Goal: Task Accomplishment & Management: Use online tool/utility

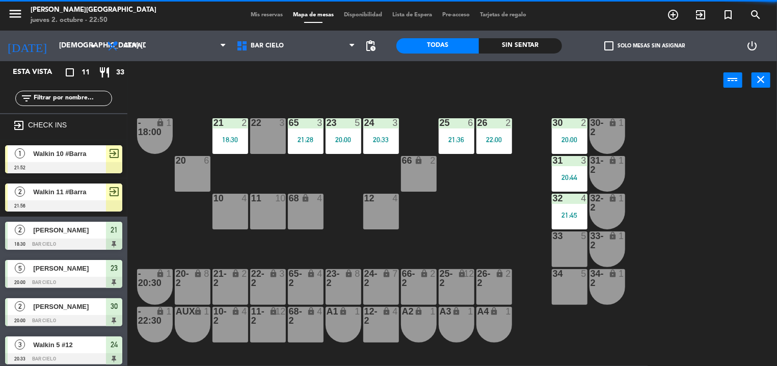
scroll to position [1, 0]
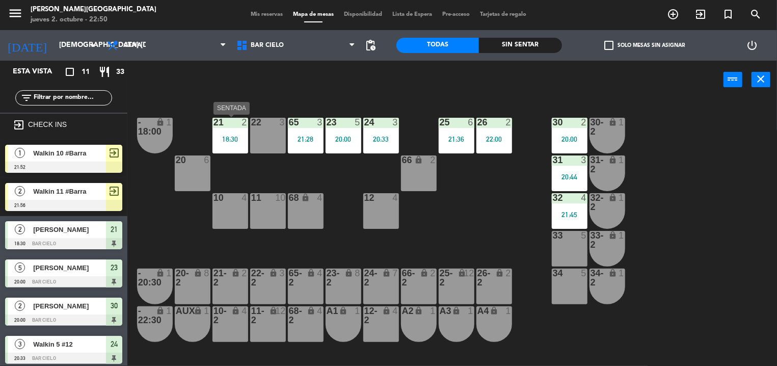
click at [236, 139] on div "18:30" at bounding box center [230, 139] width 36 height 7
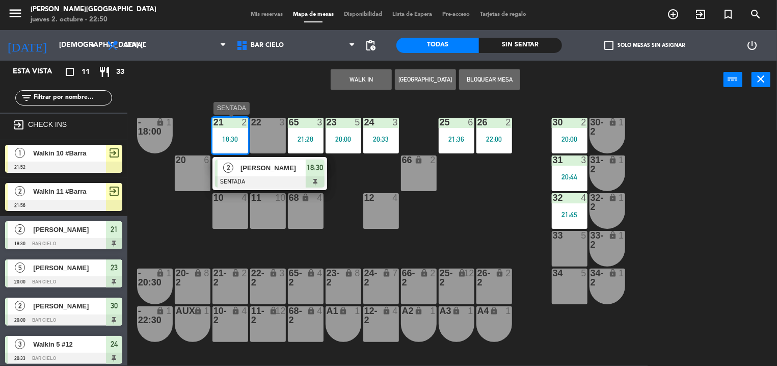
click at [269, 175] on div "[PERSON_NAME]" at bounding box center [272, 167] width 66 height 17
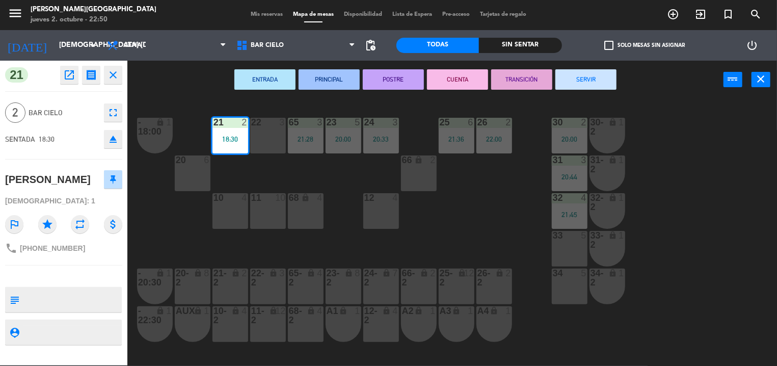
click at [579, 74] on button "SERVIR" at bounding box center [585, 79] width 61 height 20
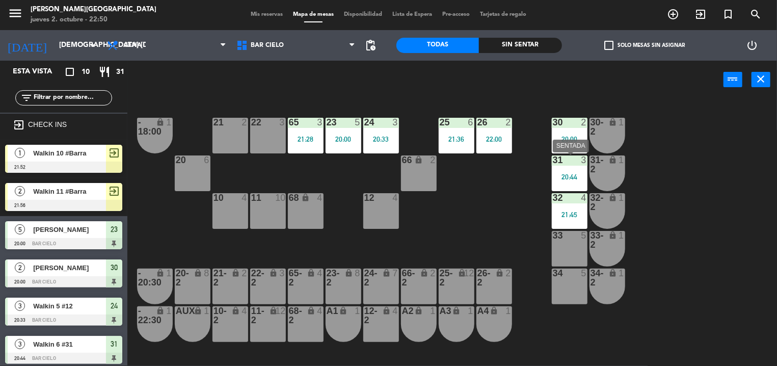
click at [555, 174] on div "20:44" at bounding box center [570, 176] width 36 height 7
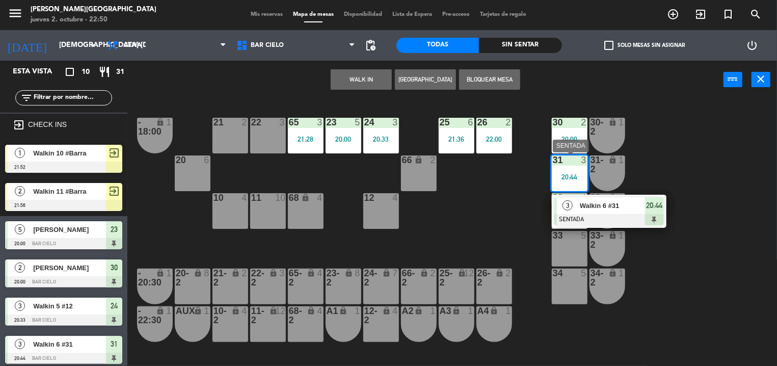
click at [571, 220] on div at bounding box center [609, 219] width 110 height 11
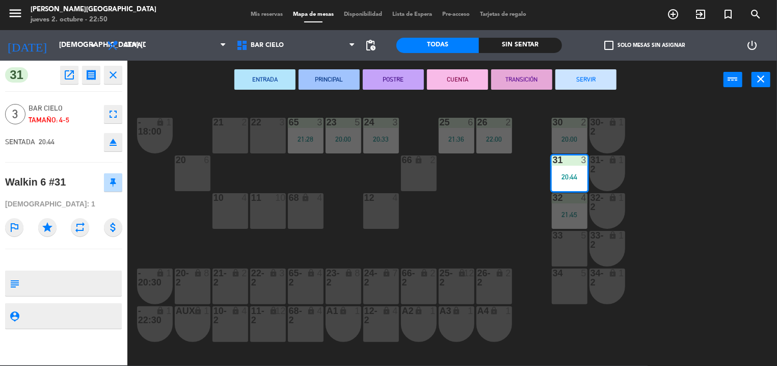
click at [572, 78] on button "SERVIR" at bounding box center [585, 79] width 61 height 20
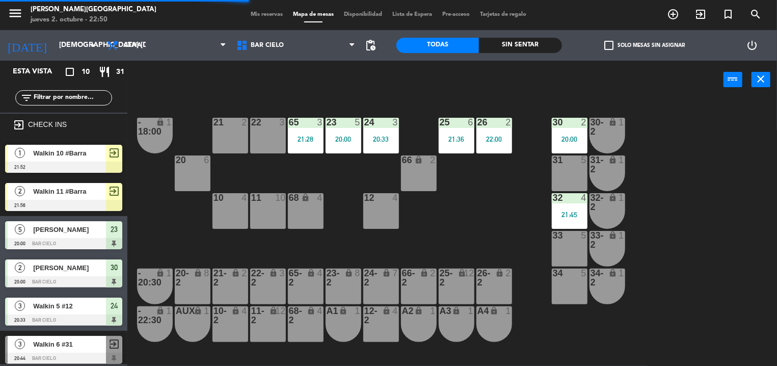
click at [558, 215] on div "21:45" at bounding box center [570, 214] width 36 height 7
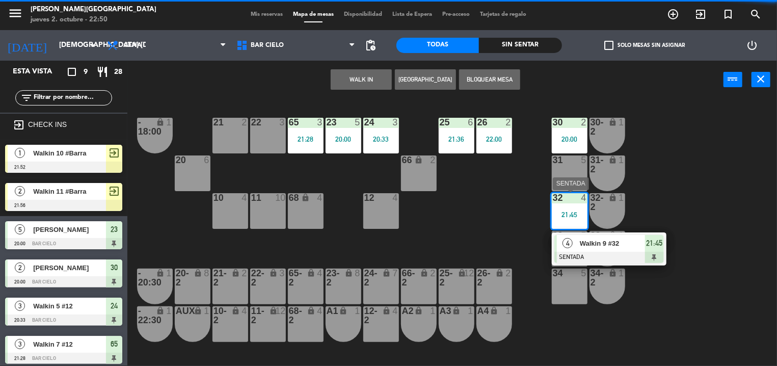
click at [572, 249] on div "4" at bounding box center [568, 243] width 22 height 17
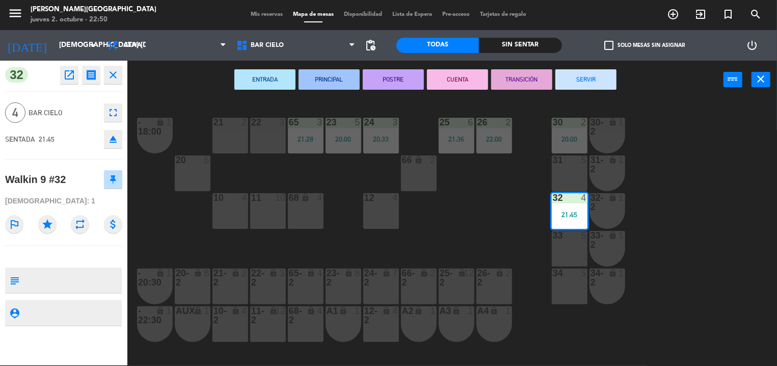
click at [575, 76] on button "SERVIR" at bounding box center [585, 79] width 61 height 20
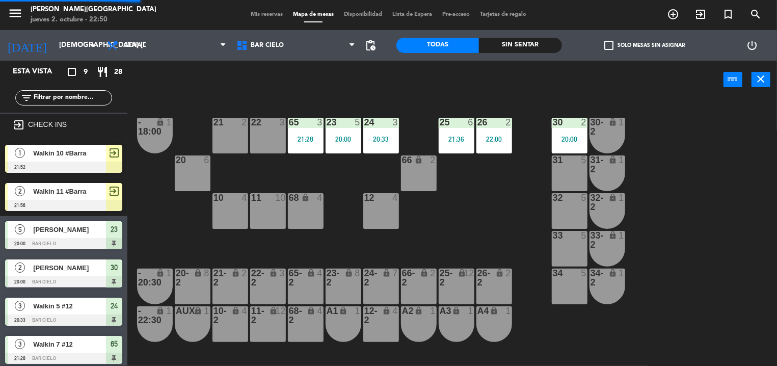
scroll to position [58, 0]
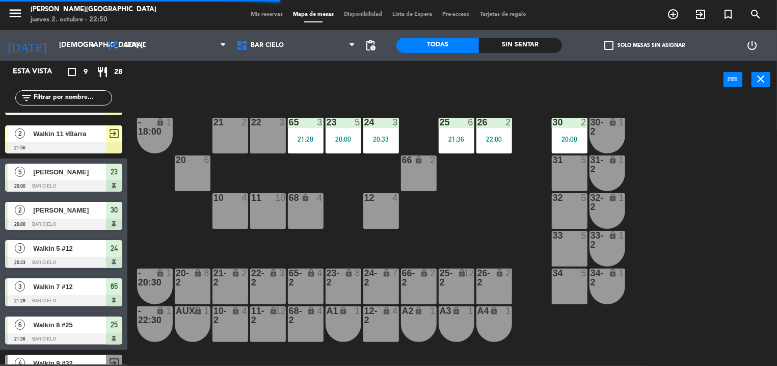
click at [338, 107] on div "21 2 22 3 23 5 20:00 24 3 20:33 25 6 21:36 26 2 22:00 30 2 20:00 65 3 21:28 - 1…" at bounding box center [456, 232] width 642 height 267
click at [374, 81] on div "power_input close" at bounding box center [425, 80] width 596 height 39
click at [374, 82] on div "power_input close" at bounding box center [425, 80] width 596 height 39
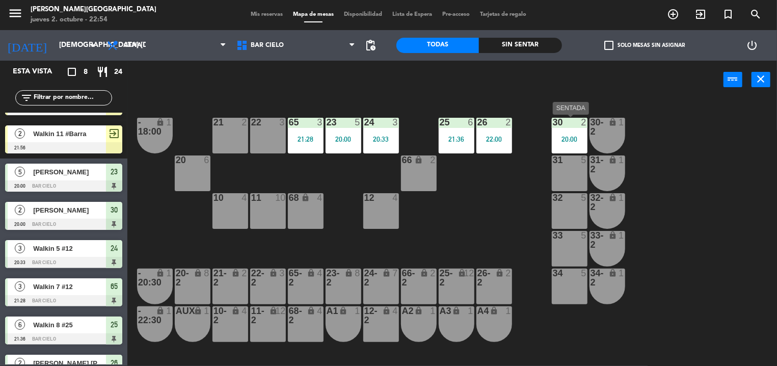
click at [578, 150] on div "30 2 20:00" at bounding box center [570, 136] width 36 height 36
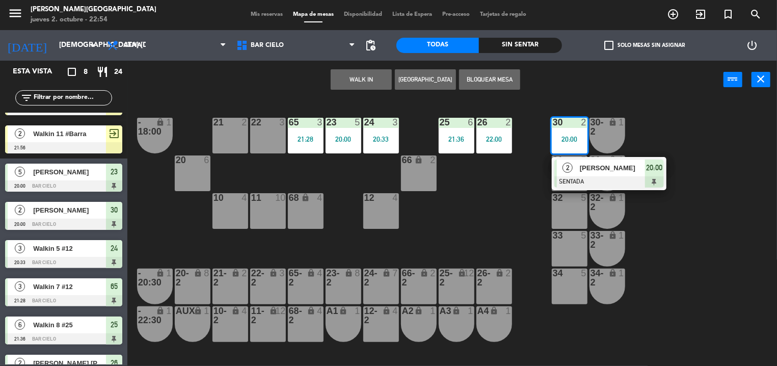
click at [582, 186] on div at bounding box center [609, 181] width 110 height 11
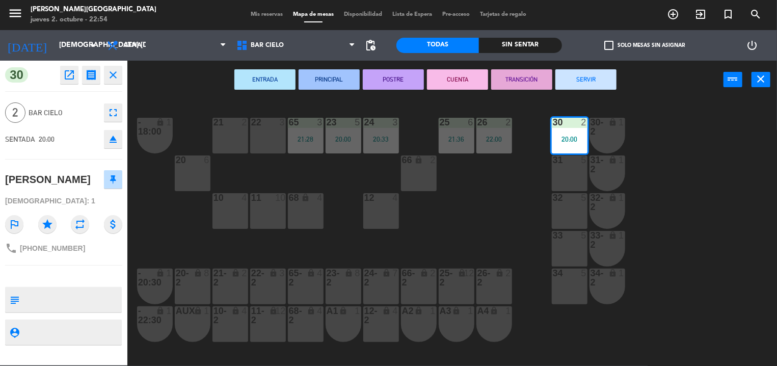
click at [574, 86] on button "SERVIR" at bounding box center [585, 79] width 61 height 20
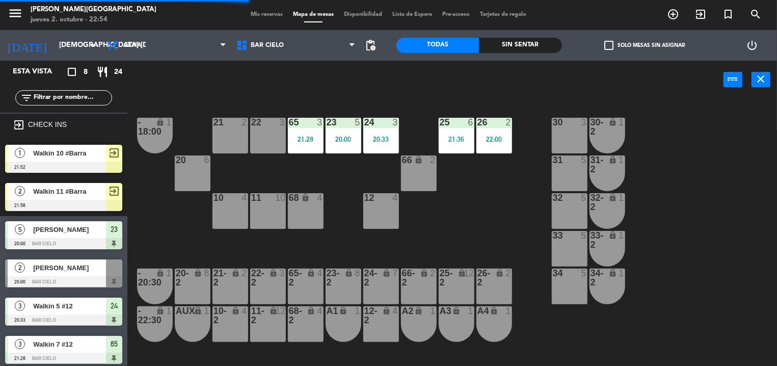
click at [388, 120] on div at bounding box center [380, 122] width 17 height 9
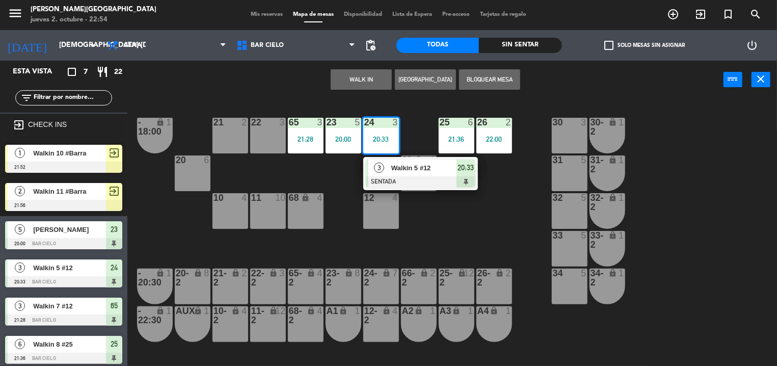
click at [383, 99] on div "21 2 22 3 23 5 20:00 24 3 20:33 3 Walkin 5 #12 SENTADA 20:33 25 6 21:36 26 2 22…" at bounding box center [456, 232] width 642 height 267
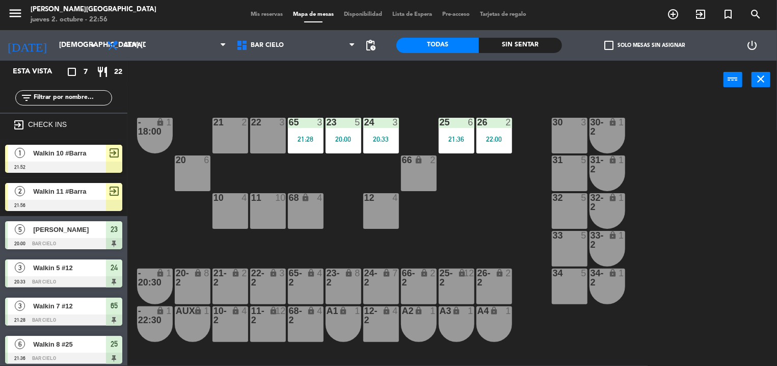
click at [183, 83] on div "power_input close" at bounding box center [425, 80] width 596 height 39
click at [68, 36] on div "[DATE] jue. [DATE] arrow_drop_down" at bounding box center [51, 45] width 102 height 22
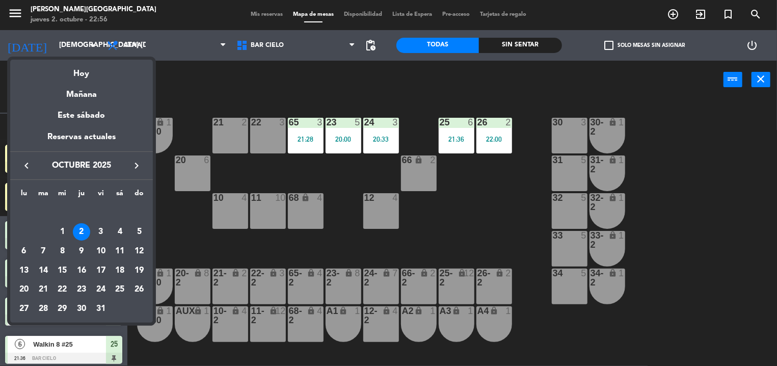
click at [194, 108] on div at bounding box center [388, 183] width 777 height 366
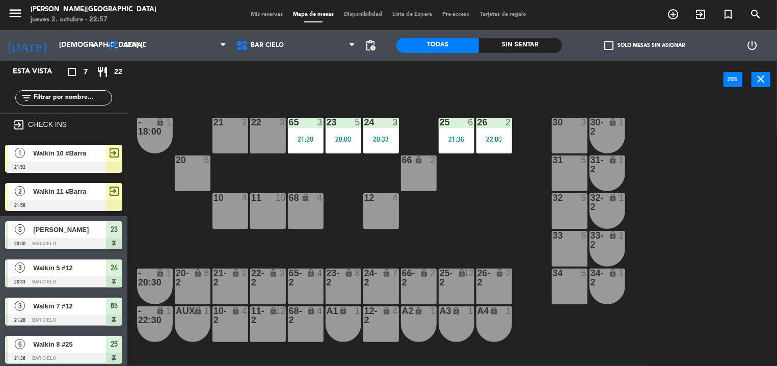
click at [218, 129] on div "21 2" at bounding box center [230, 136] width 36 height 36
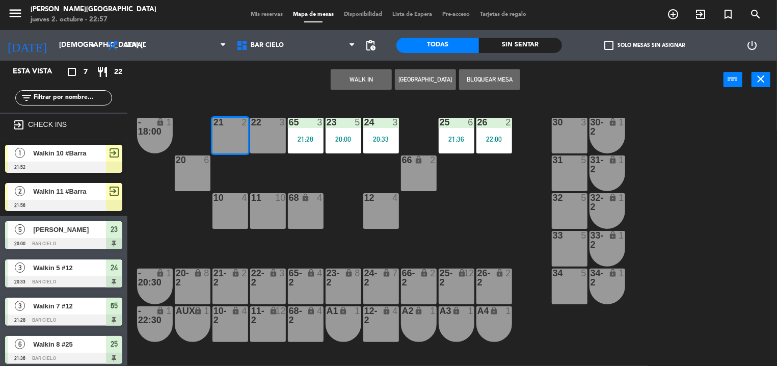
click at [356, 82] on button "WALK IN" at bounding box center [361, 79] width 61 height 20
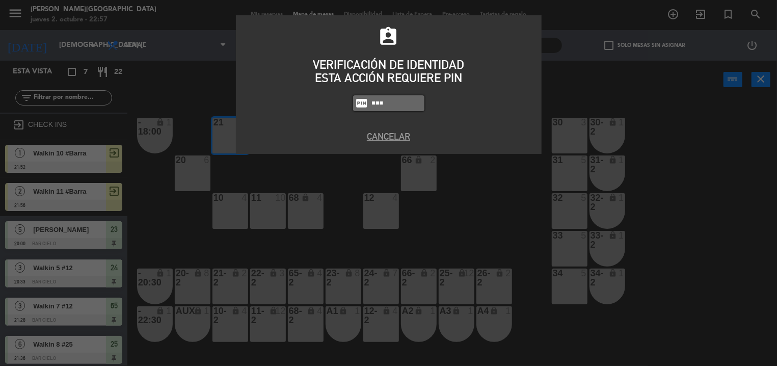
type input "5433"
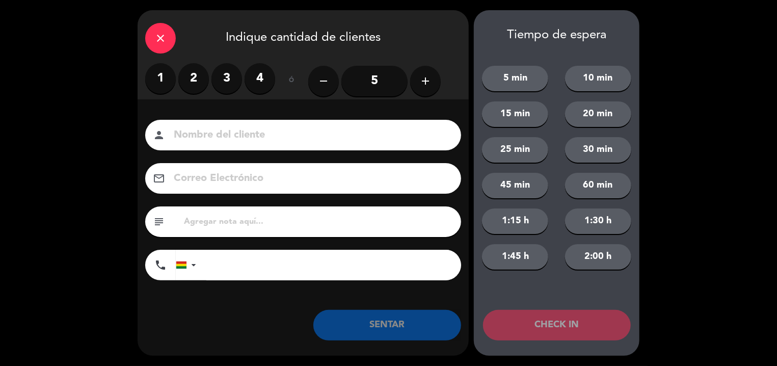
click at [182, 84] on label "2" at bounding box center [193, 78] width 31 height 31
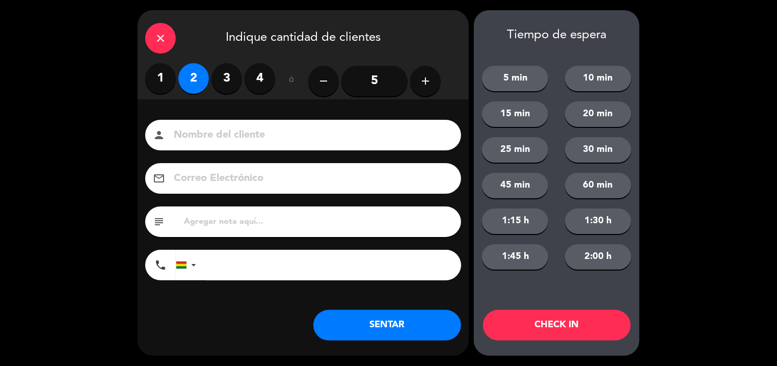
click at [182, 136] on input at bounding box center [310, 135] width 275 height 18
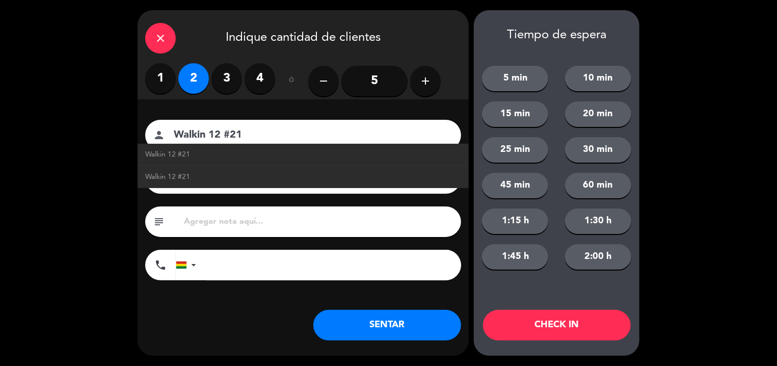
type input "Walkin 12 #21"
click at [327, 326] on button "SENTAR" at bounding box center [387, 325] width 148 height 31
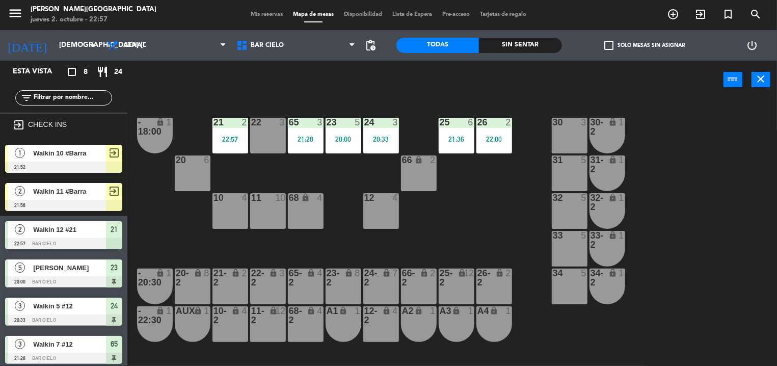
click at [264, 94] on div "power_input close" at bounding box center [425, 80] width 596 height 39
click at [235, 132] on div "21 2 22:57" at bounding box center [230, 136] width 36 height 36
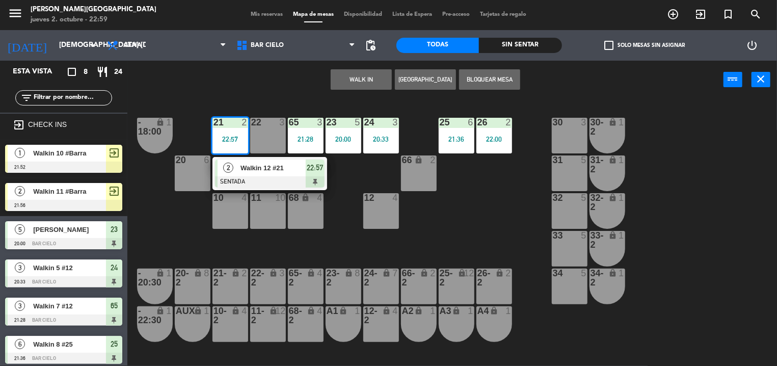
click at [272, 126] on div at bounding box center [267, 122] width 17 height 9
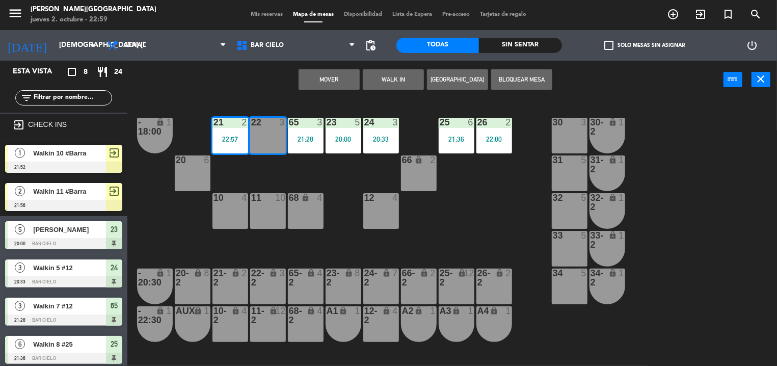
click at [325, 74] on button "Mover" at bounding box center [329, 79] width 61 height 20
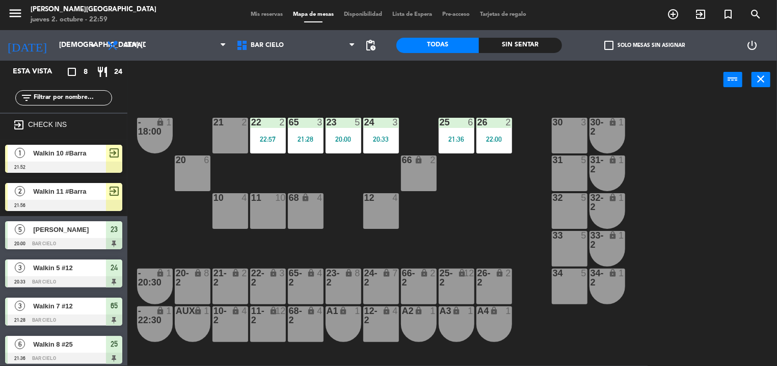
click at [394, 202] on div "4" at bounding box center [395, 197] width 6 height 9
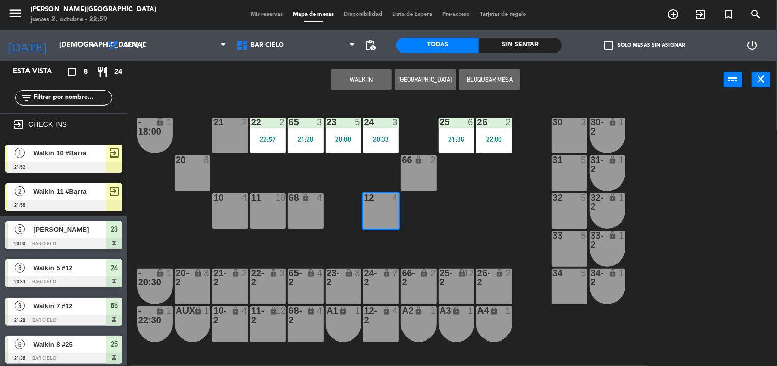
click at [346, 74] on button "WALK IN" at bounding box center [361, 79] width 61 height 20
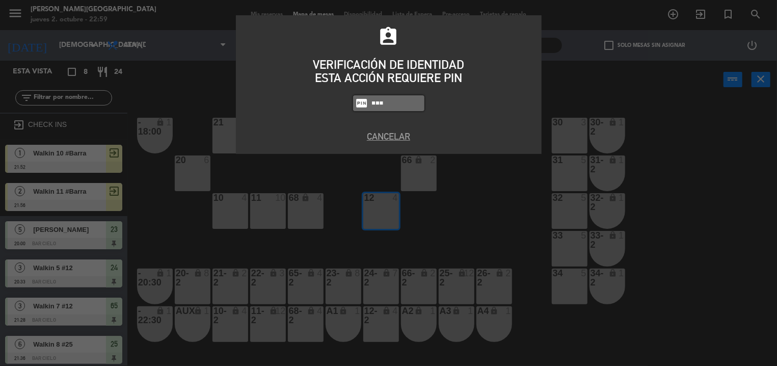
type input "5433"
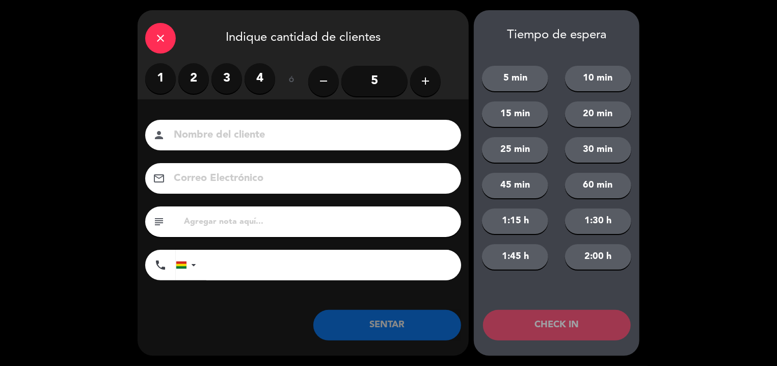
click at [190, 77] on label "2" at bounding box center [193, 78] width 31 height 31
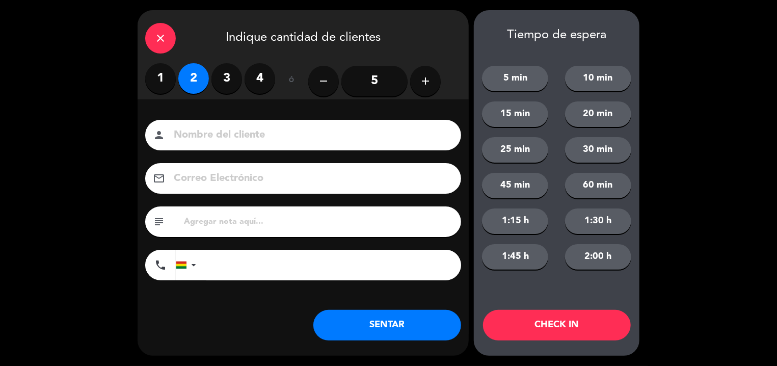
click at [228, 69] on label "3" at bounding box center [226, 78] width 31 height 31
click at [210, 128] on input at bounding box center [310, 135] width 275 height 18
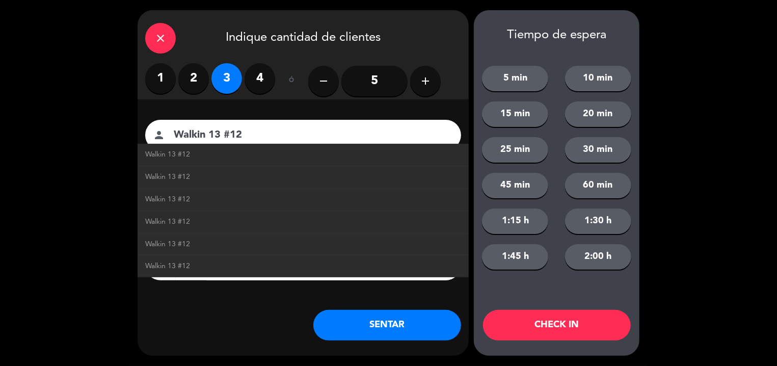
type input "Walkin 13 #12"
click at [359, 337] on button "SENTAR" at bounding box center [387, 325] width 148 height 31
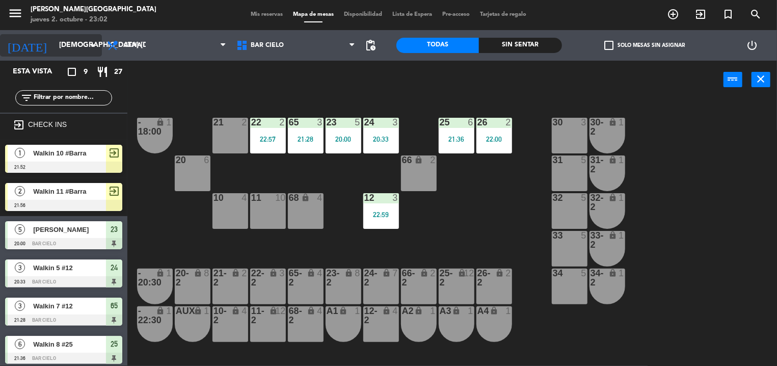
click at [54, 41] on input "[DEMOGRAPHIC_DATA] [DATE]" at bounding box center [102, 45] width 97 height 18
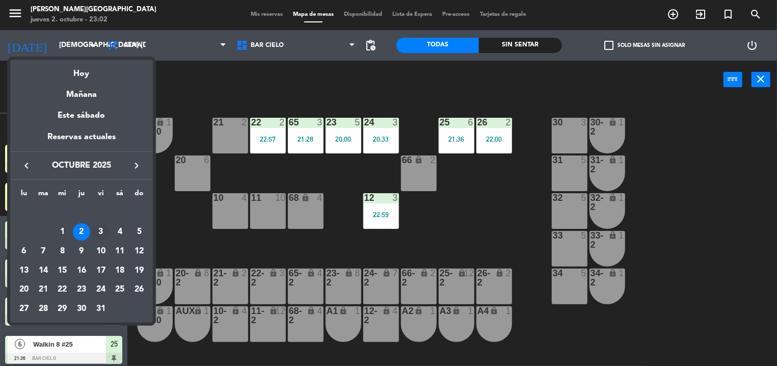
click at [103, 235] on div "3" at bounding box center [100, 231] width 17 height 17
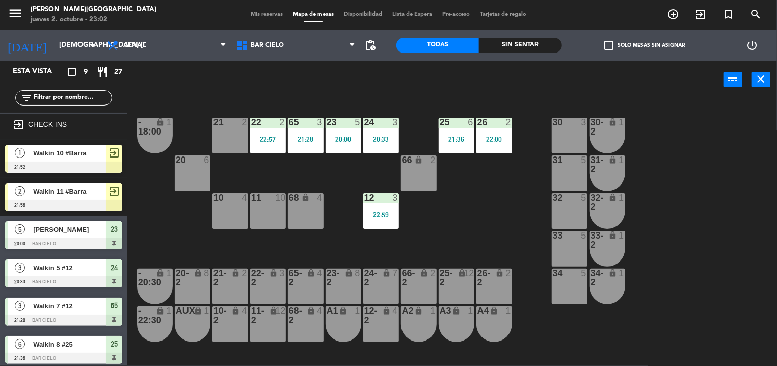
type input "vie. [DATE]"
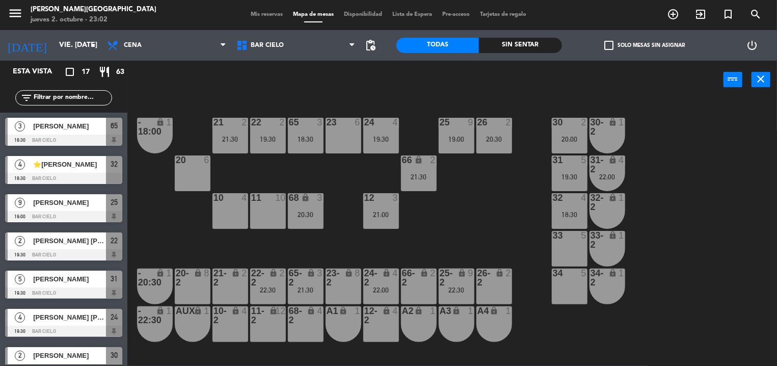
click at [233, 229] on div "21 2 21:30 22 2 19:30 23 6 24 4 19:30 25 9 19:00 26 2 20:30 30 2 20:00 65 3 18:…" at bounding box center [456, 232] width 642 height 267
click at [237, 210] on div "10 4" at bounding box center [230, 211] width 36 height 36
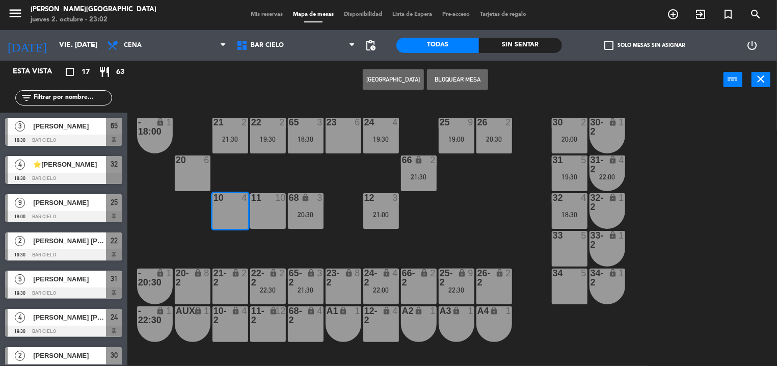
click at [385, 89] on button "[GEOGRAPHIC_DATA]" at bounding box center [393, 79] width 61 height 20
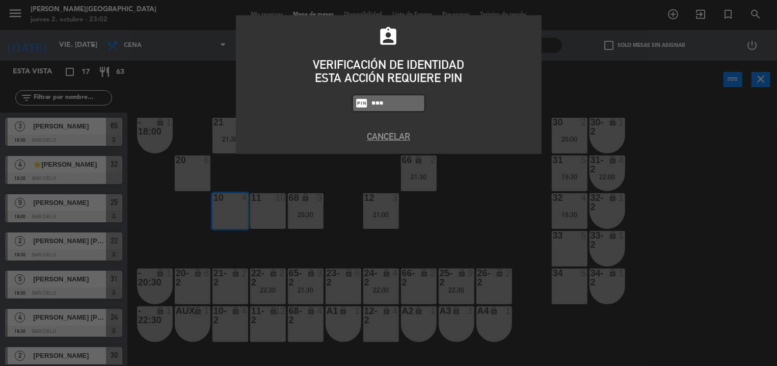
type input "5433"
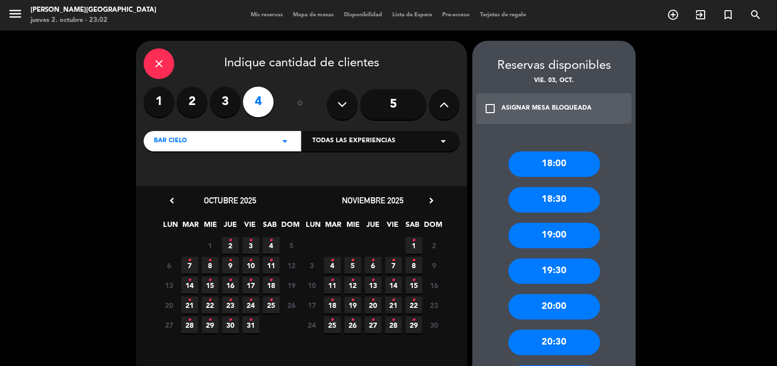
click at [222, 104] on label "3" at bounding box center [225, 102] width 31 height 31
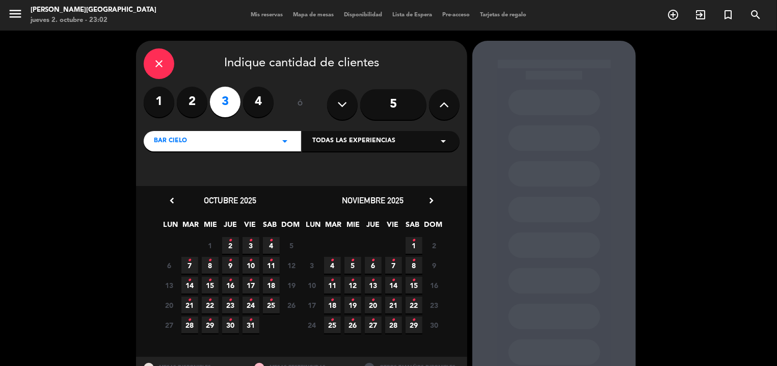
click at [247, 245] on span "3 •" at bounding box center [251, 245] width 17 height 17
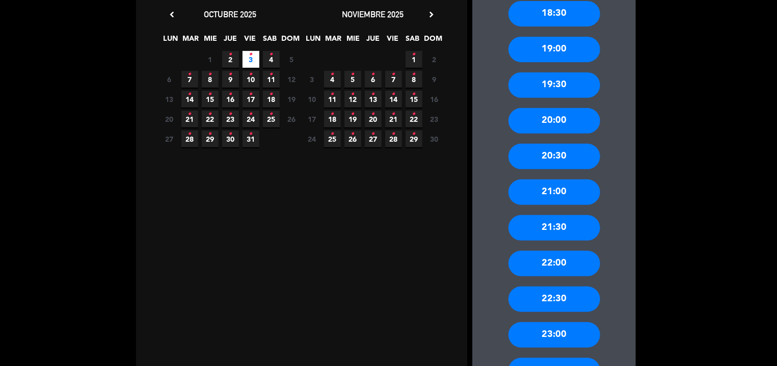
scroll to position [187, 0]
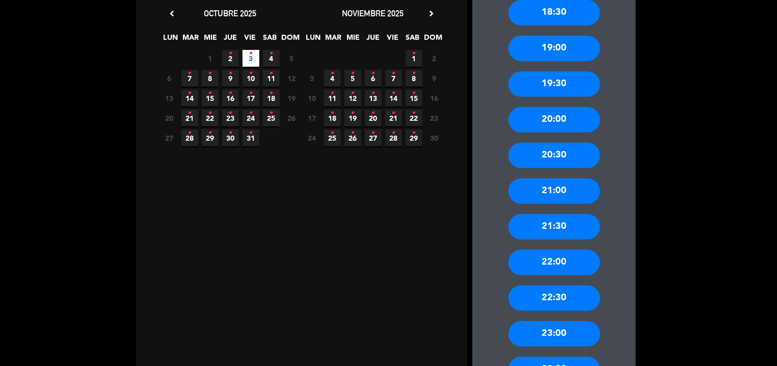
click at [525, 229] on div "21:30" at bounding box center [555, 226] width 92 height 25
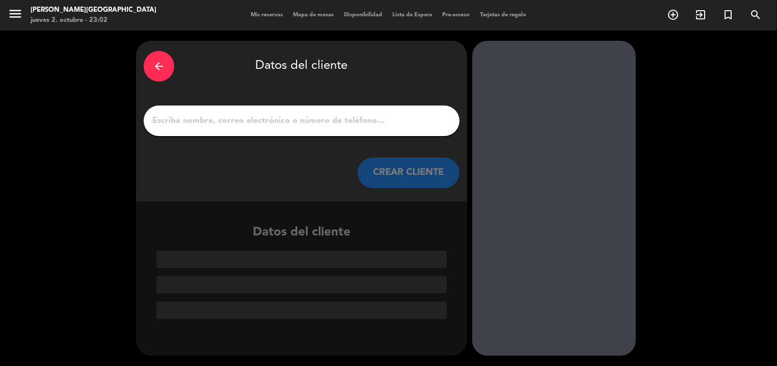
scroll to position [0, 0]
click at [317, 117] on input "1" at bounding box center [301, 121] width 301 height 14
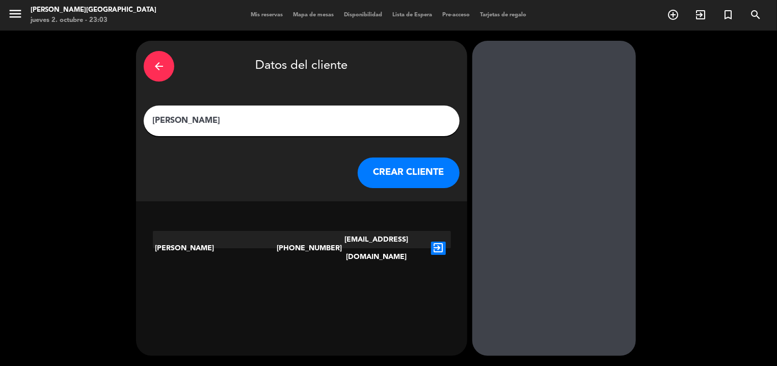
type input "[PERSON_NAME]"
click at [416, 176] on button "CREAR CLIENTE" at bounding box center [409, 172] width 102 height 31
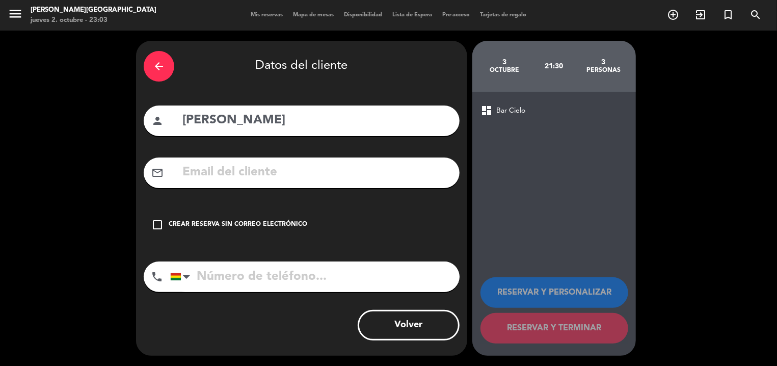
click at [192, 229] on div "Crear reserva sin correo electrónico" at bounding box center [238, 225] width 139 height 10
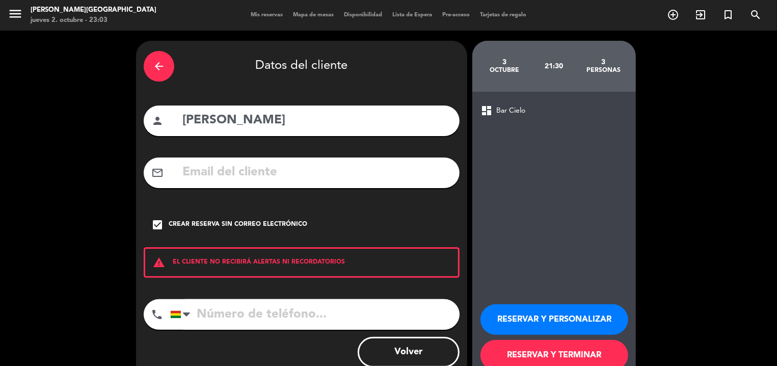
click at [223, 309] on input "tel" at bounding box center [314, 314] width 289 height 31
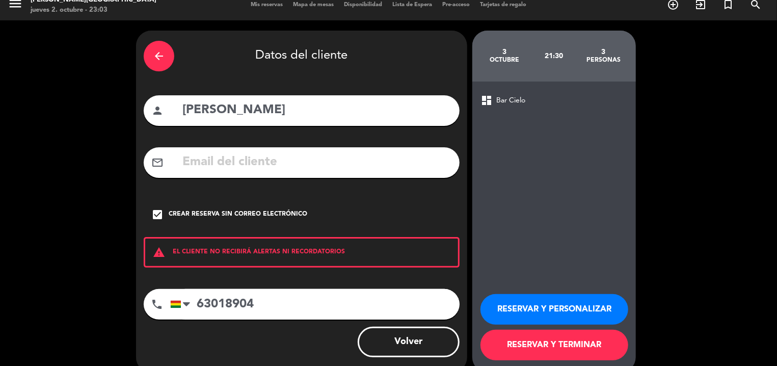
scroll to position [2, 0]
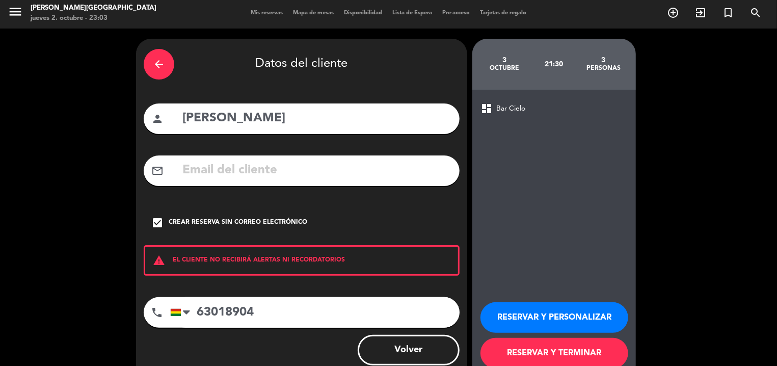
type input "63018904"
click at [501, 355] on button "RESERVAR Y TERMINAR" at bounding box center [555, 353] width 148 height 31
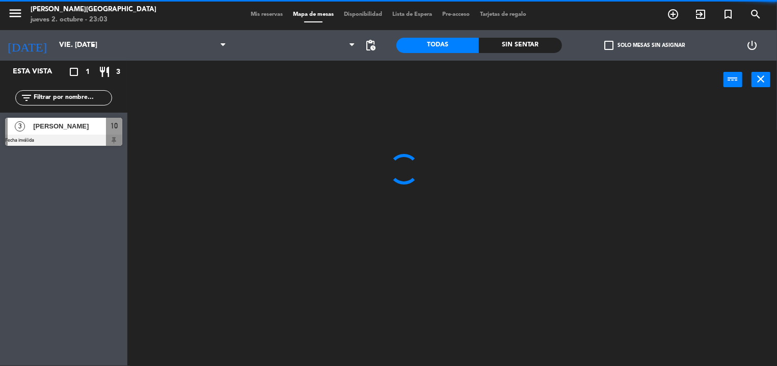
scroll to position [1, 0]
click at [262, 14] on span "Mis reservas" at bounding box center [267, 15] width 42 height 6
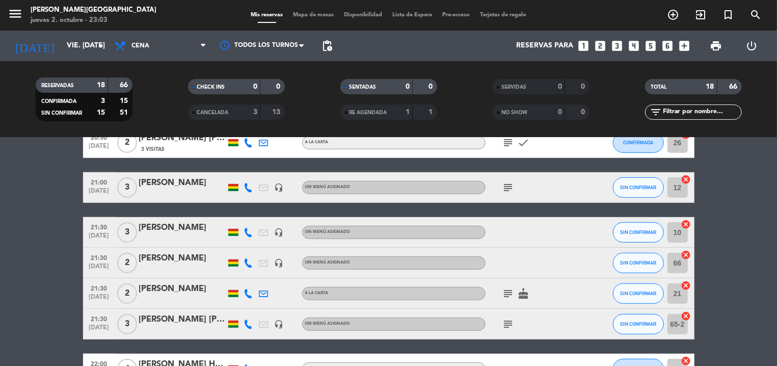
scroll to position [345, 0]
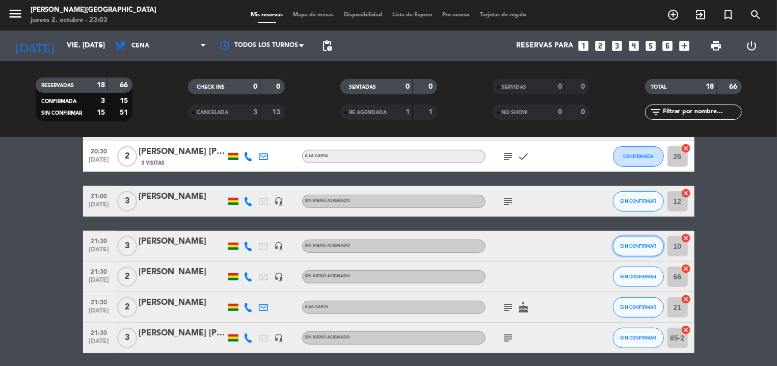
click at [630, 246] on span "SIN CONFIRMAR" at bounding box center [638, 246] width 36 height 6
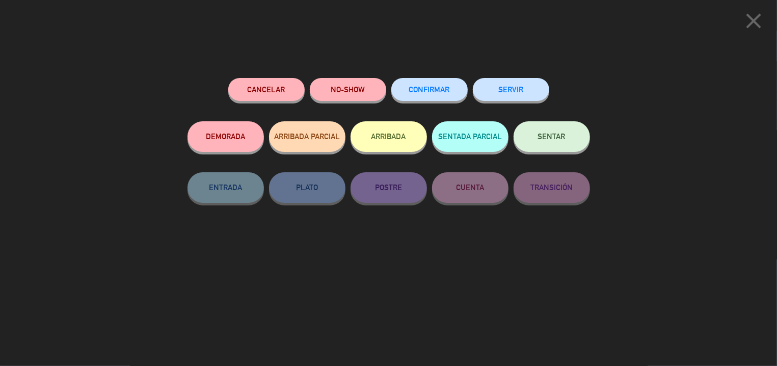
click at [747, 15] on icon "close" at bounding box center [753, 20] width 25 height 25
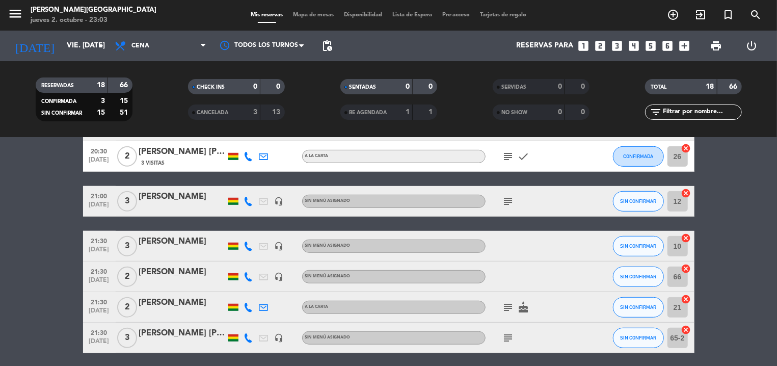
click at [151, 244] on div "[PERSON_NAME]" at bounding box center [182, 241] width 87 height 13
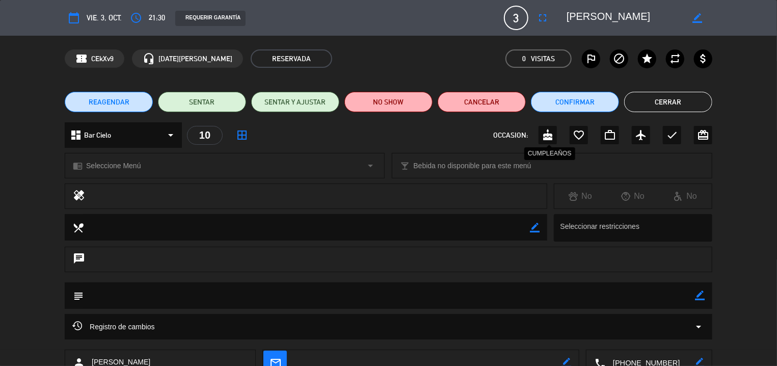
click at [544, 135] on icon "cake" at bounding box center [548, 135] width 12 height 12
click at [661, 104] on button "Cerrar" at bounding box center [668, 102] width 88 height 20
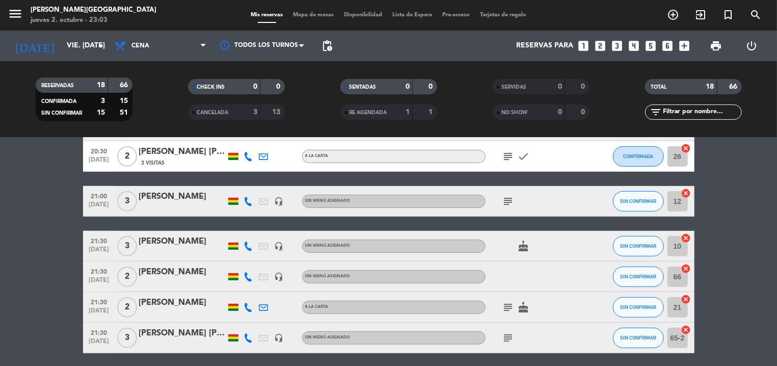
click at [299, 16] on span "Mapa de mesas" at bounding box center [313, 15] width 51 height 6
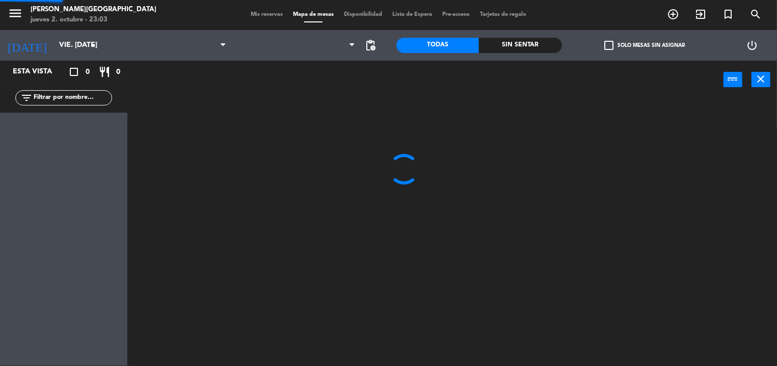
scroll to position [1, 0]
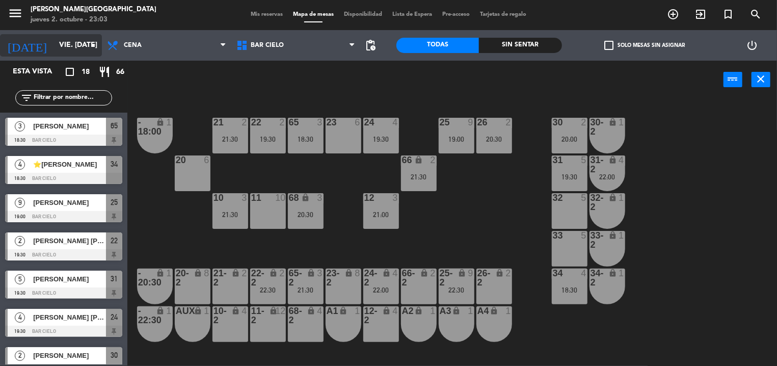
click at [54, 40] on input "vie. [DATE]" at bounding box center [102, 45] width 97 height 18
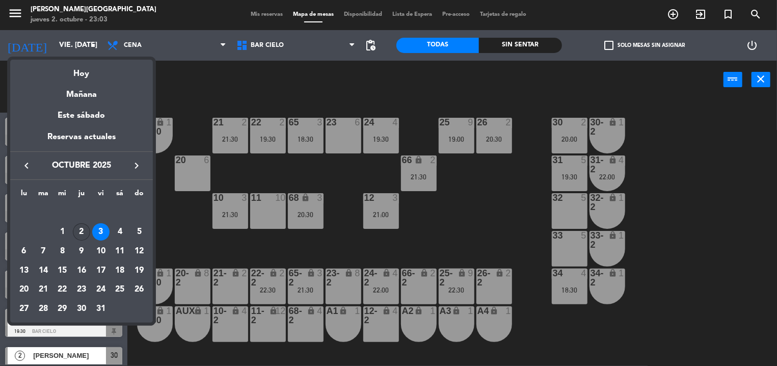
click at [77, 236] on div "2" at bounding box center [81, 231] width 17 height 17
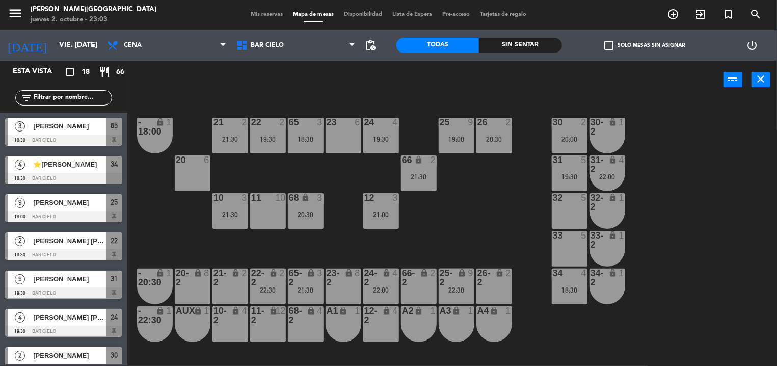
type input "[DEMOGRAPHIC_DATA] [DATE]"
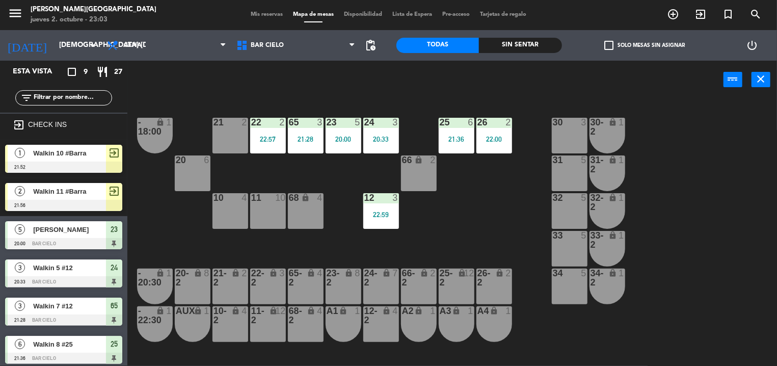
click at [372, 81] on div "power_input close" at bounding box center [425, 80] width 596 height 39
click at [333, 85] on div "power_input close" at bounding box center [425, 80] width 596 height 39
click at [331, 128] on div "23 5 20:00" at bounding box center [344, 136] width 36 height 36
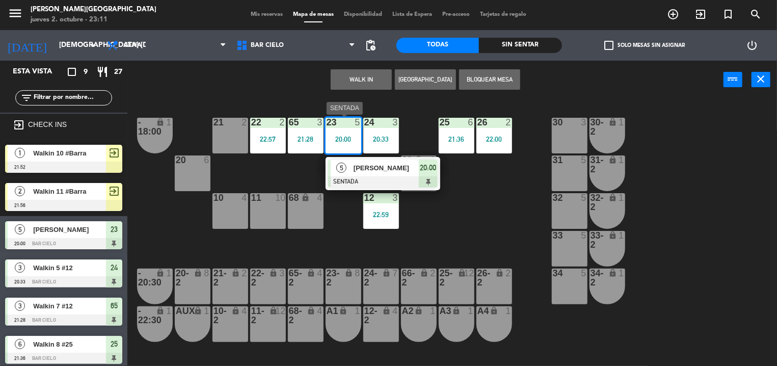
click at [385, 160] on div "[PERSON_NAME]" at bounding box center [386, 167] width 66 height 17
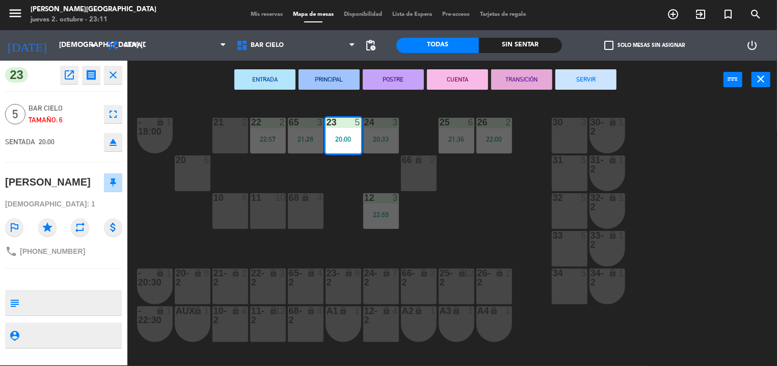
click at [575, 83] on button "SERVIR" at bounding box center [585, 79] width 61 height 20
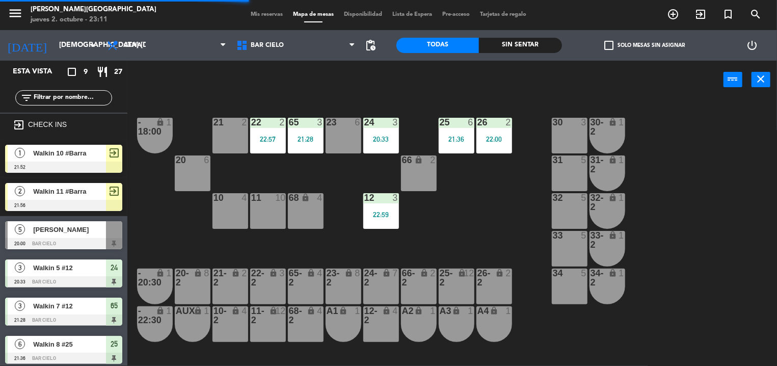
click at [553, 200] on div "32" at bounding box center [553, 197] width 1 height 9
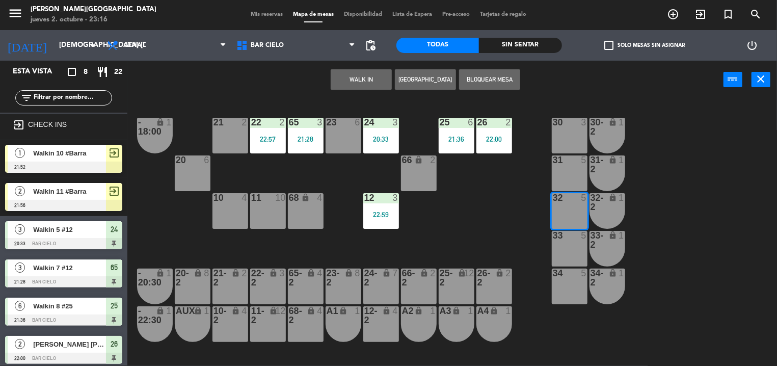
click at [370, 74] on button "WALK IN" at bounding box center [361, 79] width 61 height 20
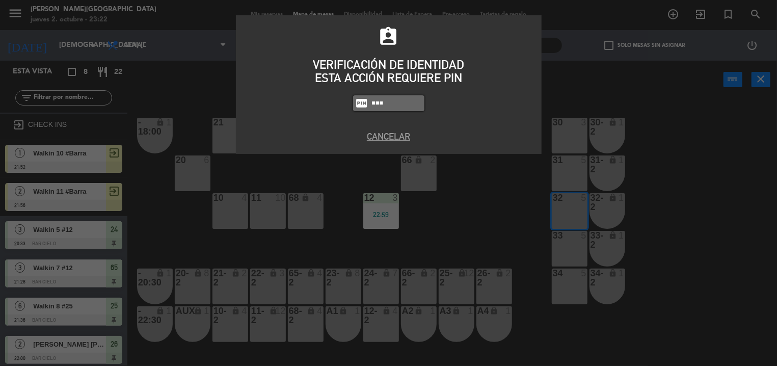
type input "5433"
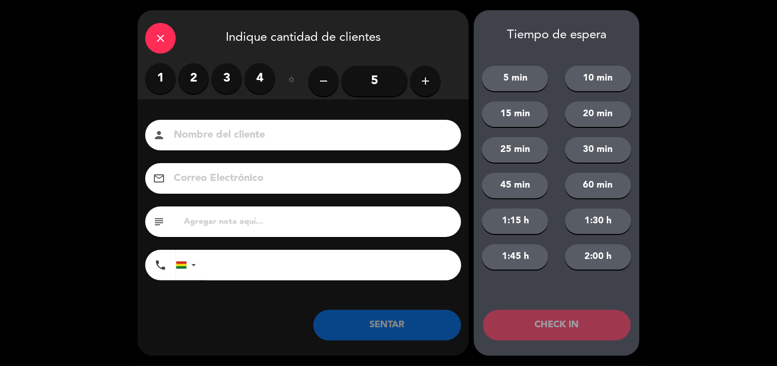
click at [145, 45] on div "close Indique cantidad de clientes" at bounding box center [303, 36] width 331 height 53
click at [160, 43] on icon "close" at bounding box center [160, 38] width 12 height 12
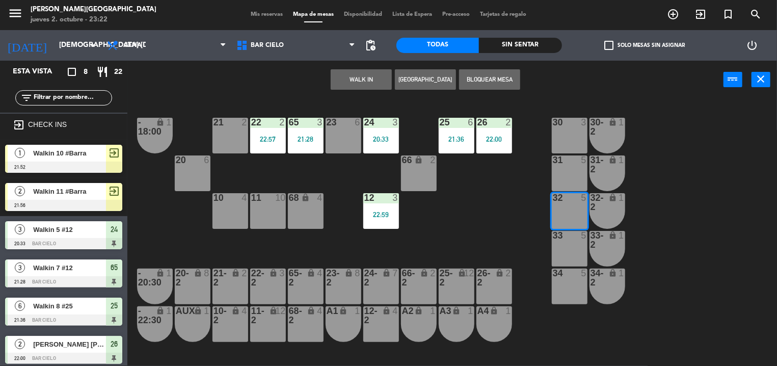
click at [330, 136] on div "23 6" at bounding box center [344, 136] width 36 height 36
click at [579, 204] on div "32 5" at bounding box center [570, 211] width 36 height 36
click at [353, 88] on button "WALK IN" at bounding box center [361, 79] width 61 height 20
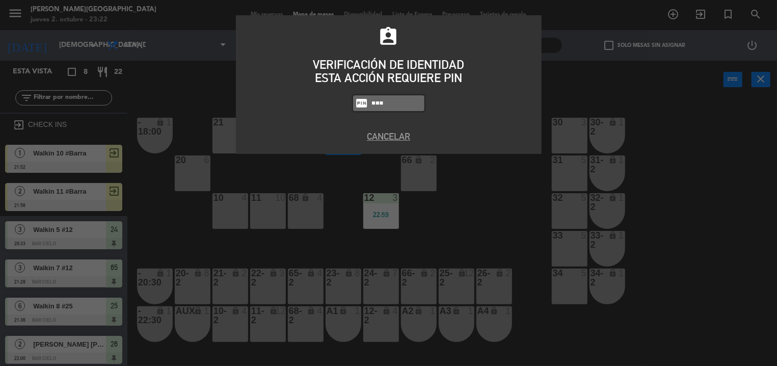
type input "5433"
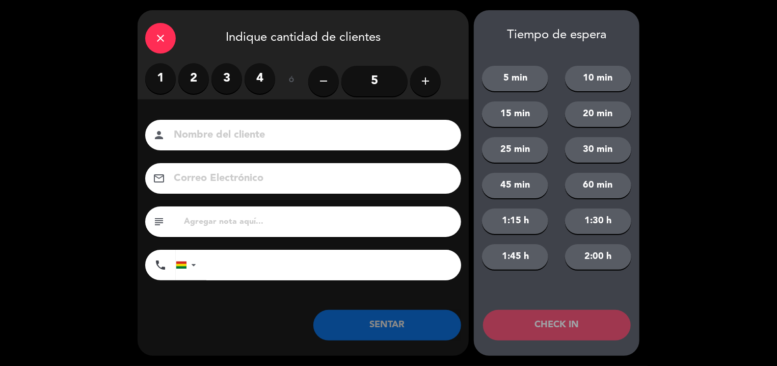
click at [196, 87] on label "2" at bounding box center [193, 78] width 31 height 31
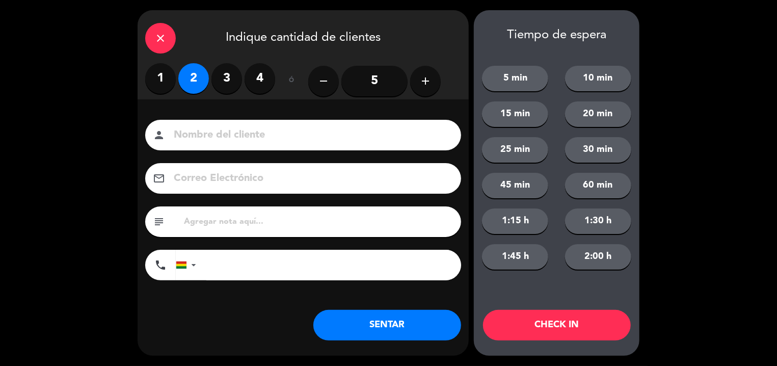
click at [196, 87] on label "2" at bounding box center [193, 78] width 31 height 31
click at [256, 82] on label "4" at bounding box center [260, 78] width 31 height 31
click at [394, 85] on input "5" at bounding box center [374, 81] width 66 height 31
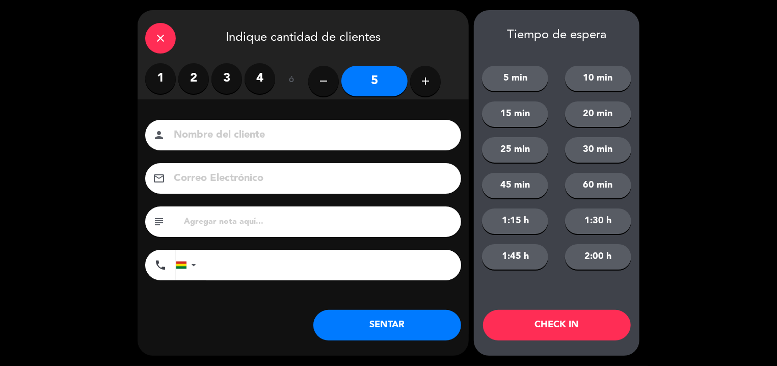
click at [316, 137] on input at bounding box center [310, 135] width 275 height 18
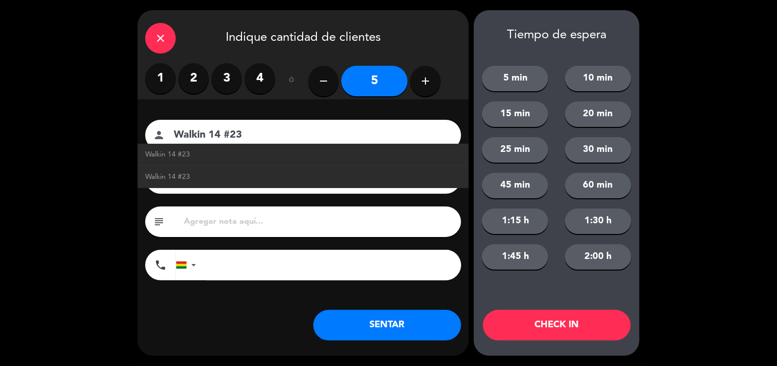
type input "Walkin 14 #23"
click at [415, 317] on button "SENTAR" at bounding box center [387, 325] width 148 height 31
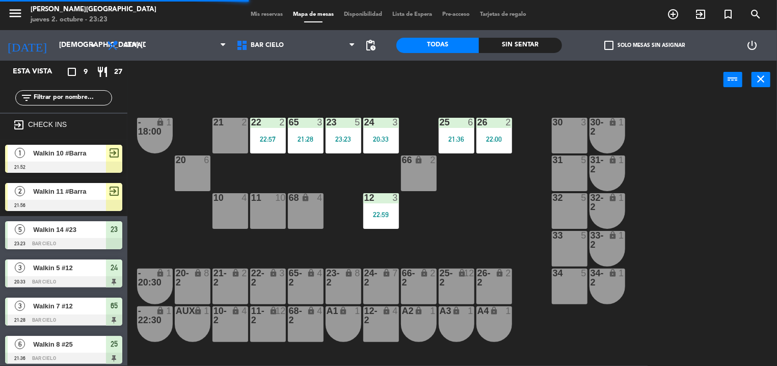
click at [390, 96] on div "power_input close" at bounding box center [425, 80] width 596 height 39
click at [295, 209] on div "68 lock 4" at bounding box center [306, 211] width 36 height 36
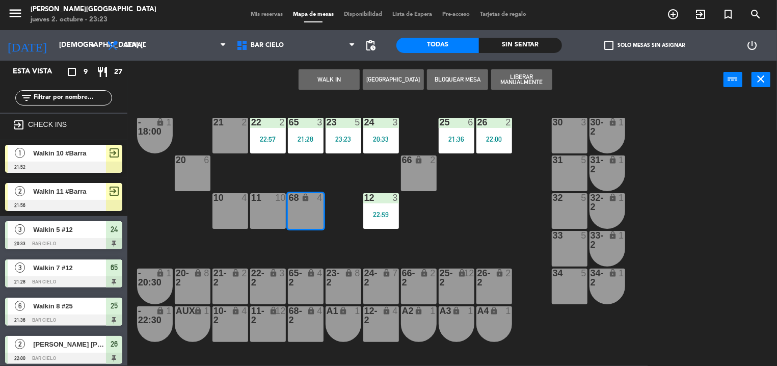
click at [342, 78] on button "WALK IN" at bounding box center [329, 79] width 61 height 20
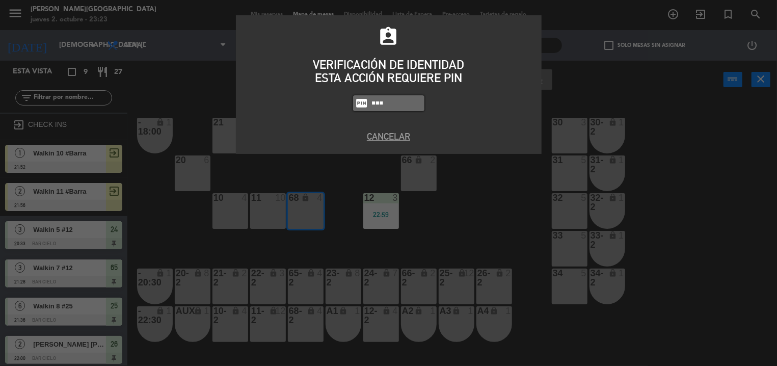
type input "5433"
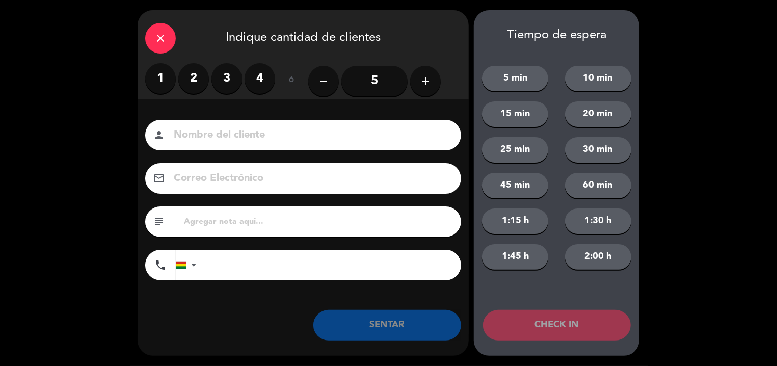
click at [257, 79] on label "4" at bounding box center [260, 78] width 31 height 31
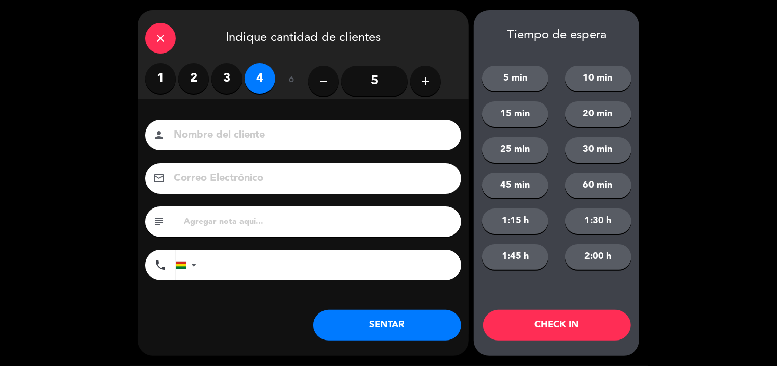
click at [230, 155] on div "Nombre del cliente person Correo Electrónico email subject phone [GEOGRAPHIC_DA…" at bounding box center [303, 202] width 331 height 164
click at [219, 128] on input at bounding box center [310, 135] width 275 height 18
click at [215, 139] on input at bounding box center [310, 135] width 275 height 18
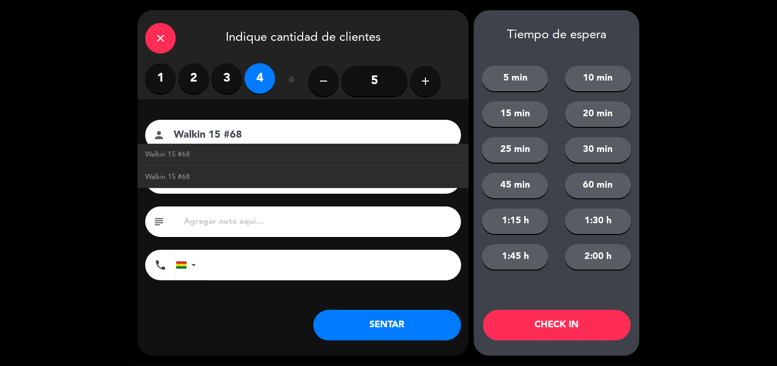
type input "Walkin 15 #68"
click at [347, 314] on button "SENTAR" at bounding box center [387, 325] width 148 height 31
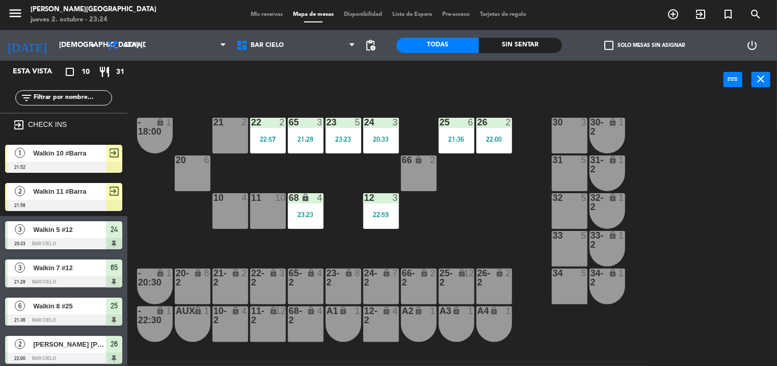
click at [323, 94] on div "power_input close" at bounding box center [425, 80] width 596 height 39
click at [498, 152] on div "26 2 22:00" at bounding box center [494, 136] width 36 height 36
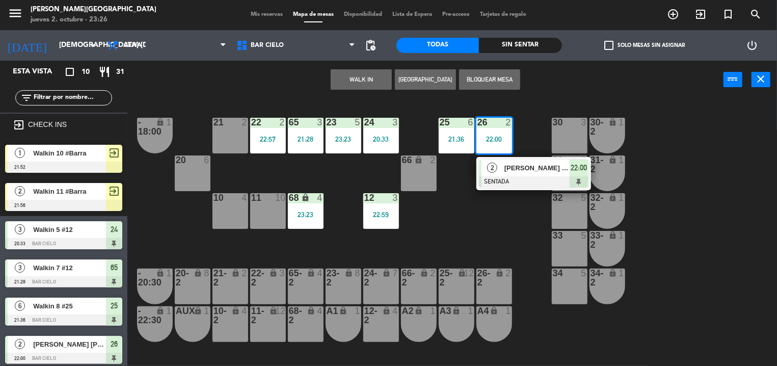
click at [557, 142] on div "30 3" at bounding box center [570, 136] width 36 height 36
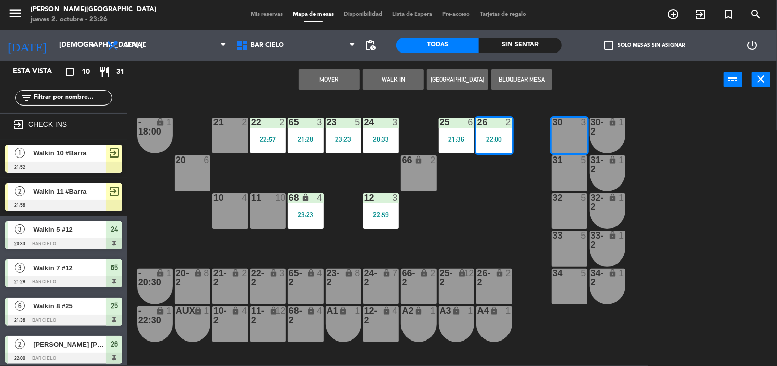
click at [315, 74] on button "Mover" at bounding box center [329, 79] width 61 height 20
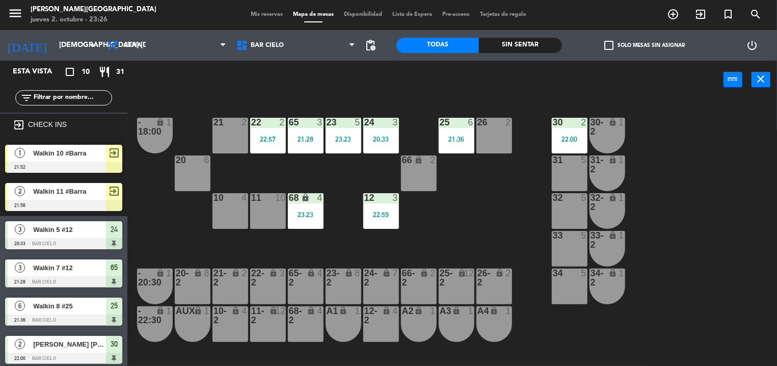
click at [315, 74] on div "power_input close" at bounding box center [425, 80] width 596 height 39
click at [481, 156] on div "21 2 22 2 22:57 23 5 23:23 24 3 20:33 25 6 21:36 26 2 30 2 22:00 65 3 21:28 - 1…" at bounding box center [456, 232] width 642 height 267
click at [481, 142] on div "26 2" at bounding box center [494, 136] width 36 height 36
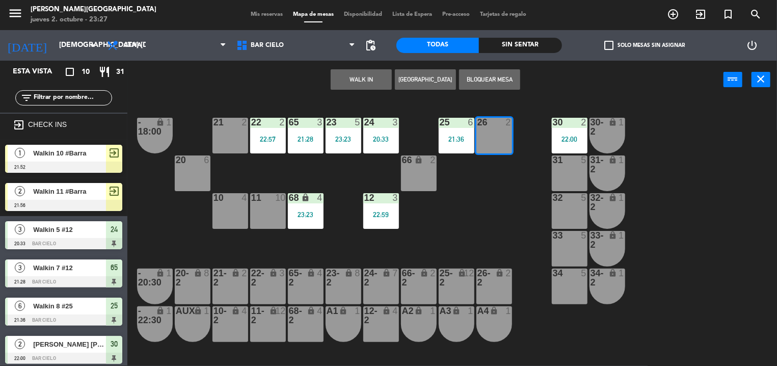
click at [344, 81] on button "WALK IN" at bounding box center [361, 79] width 61 height 20
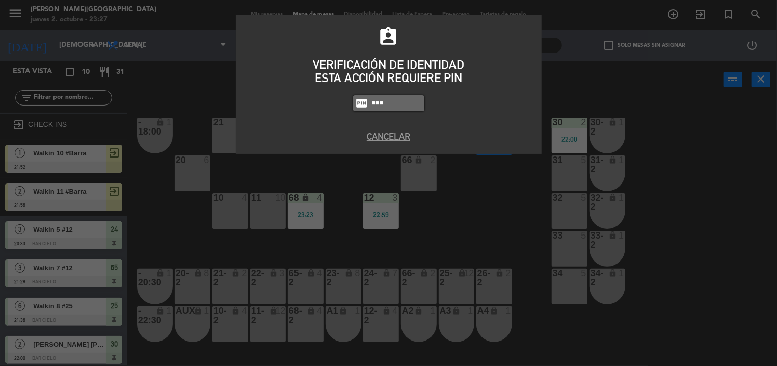
type input "5433"
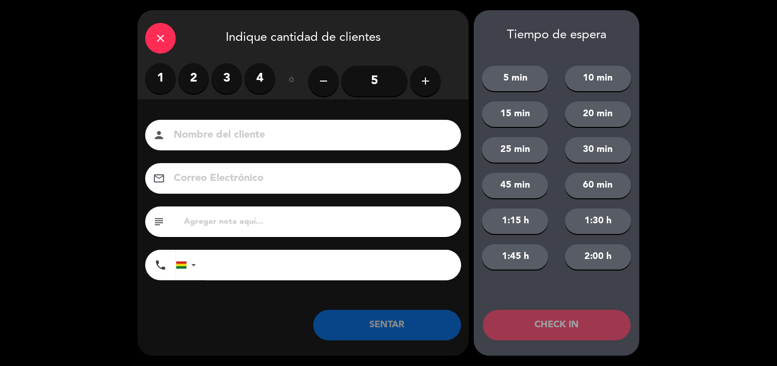
click at [192, 81] on label "2" at bounding box center [193, 78] width 31 height 31
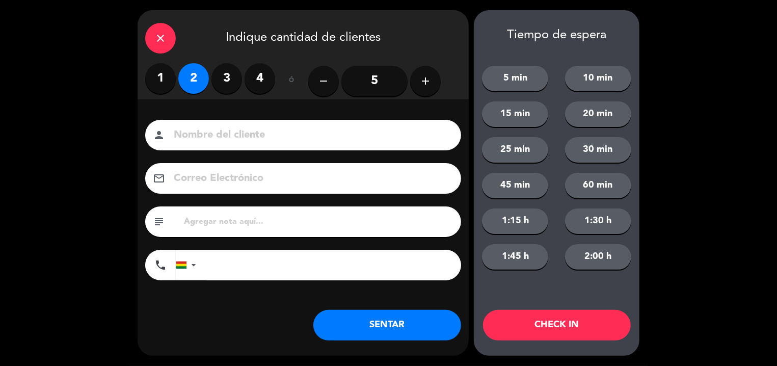
click at [196, 138] on input at bounding box center [310, 135] width 275 height 18
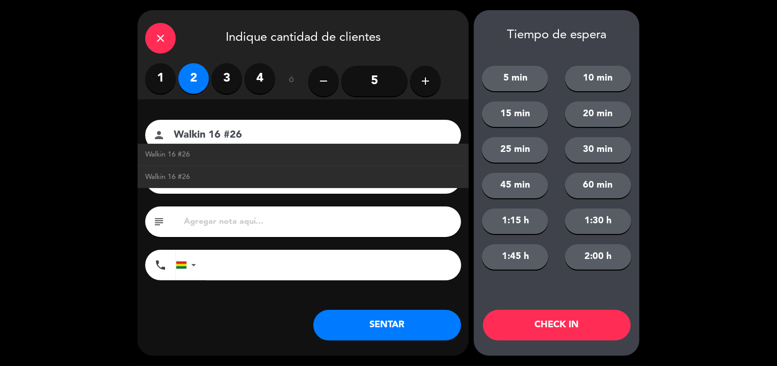
type input "Walkin 16 #26"
click at [348, 320] on button "SENTAR" at bounding box center [387, 325] width 148 height 31
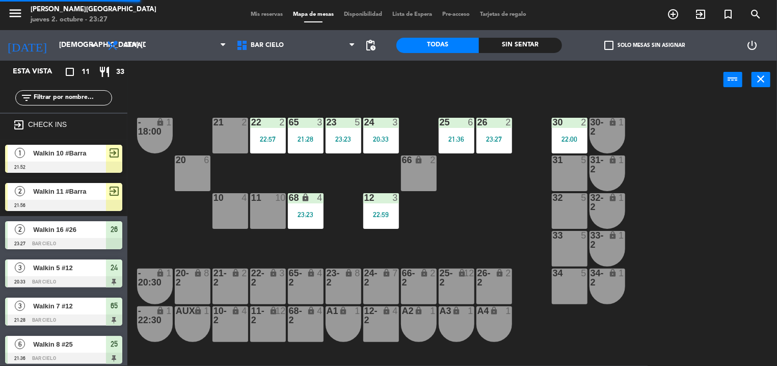
click at [356, 89] on div "power_input close" at bounding box center [425, 80] width 596 height 39
click at [270, 14] on span "Mis reservas" at bounding box center [267, 15] width 42 height 6
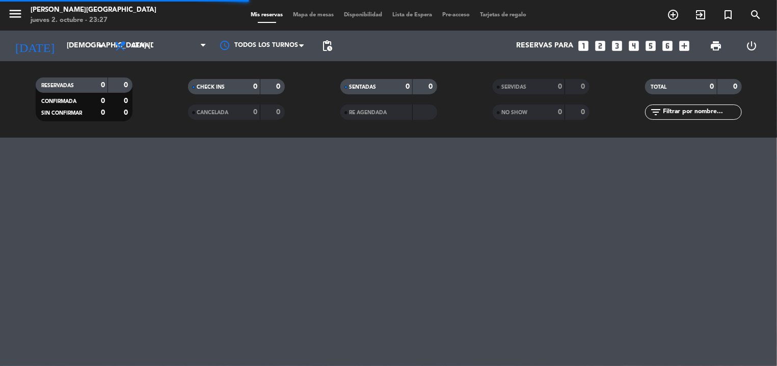
click at [270, 14] on span "Mis reservas" at bounding box center [267, 15] width 42 height 6
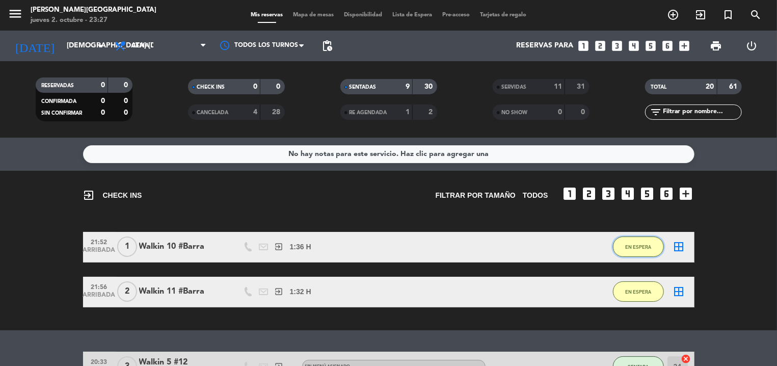
click at [639, 243] on button "EN ESPERA" at bounding box center [638, 246] width 51 height 20
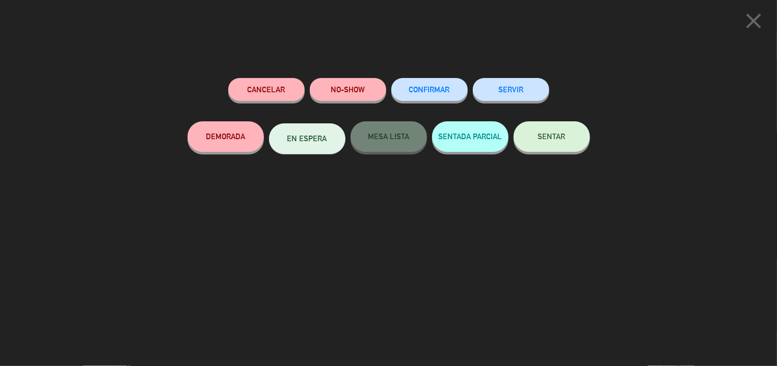
click at [503, 88] on button "SERVIR" at bounding box center [511, 89] width 76 height 23
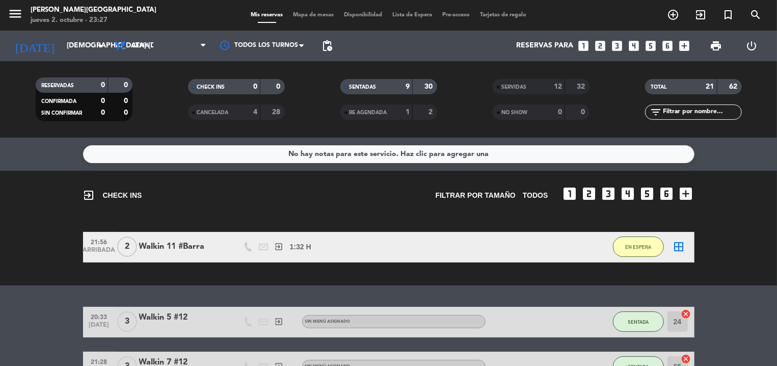
click at [297, 14] on span "Mapa de mesas" at bounding box center [313, 15] width 51 height 6
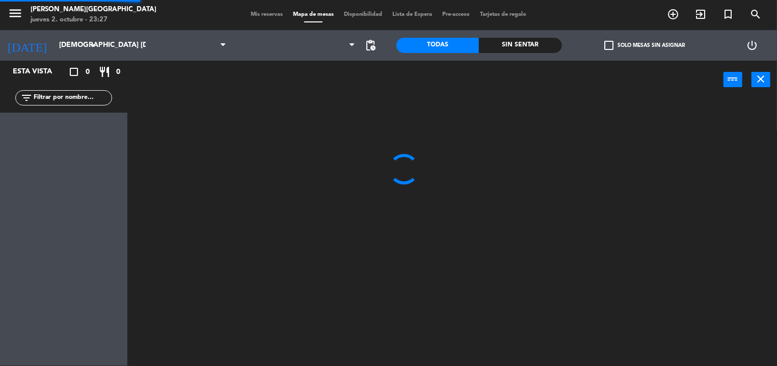
scroll to position [1, 0]
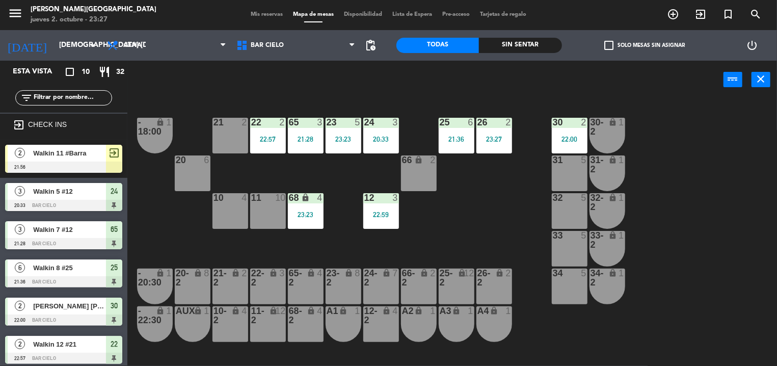
click at [210, 76] on div "power_input close" at bounding box center [425, 80] width 596 height 39
click at [228, 137] on div "21 2" at bounding box center [230, 136] width 36 height 36
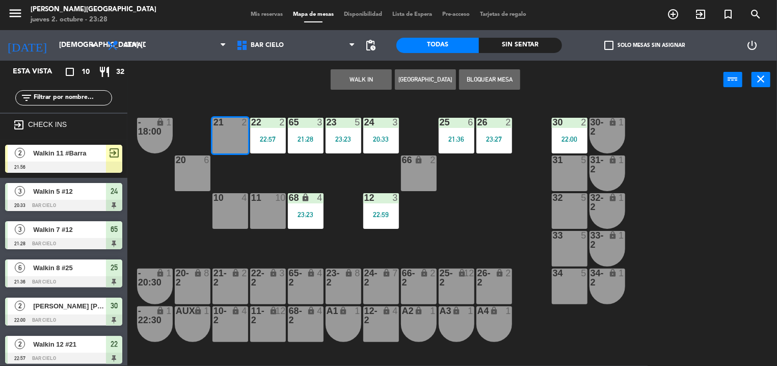
click at [333, 79] on button "WALK IN" at bounding box center [361, 79] width 61 height 20
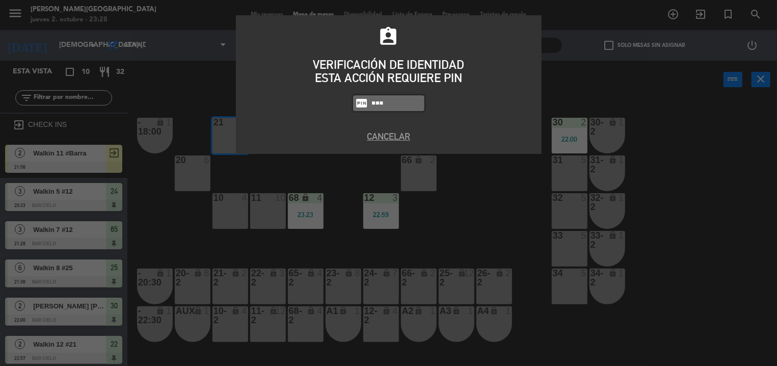
type input "5433"
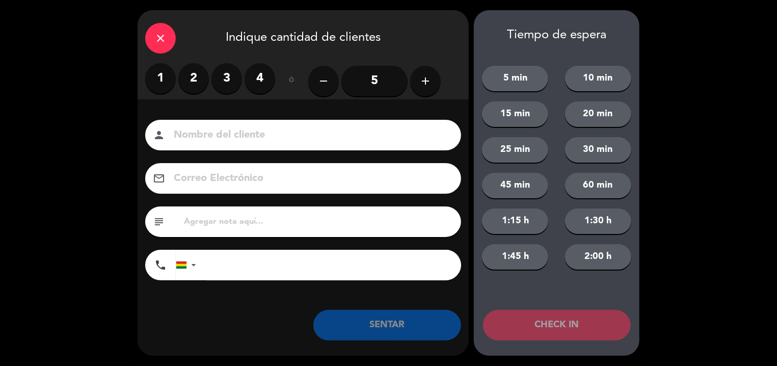
click at [166, 89] on label "1" at bounding box center [160, 78] width 31 height 31
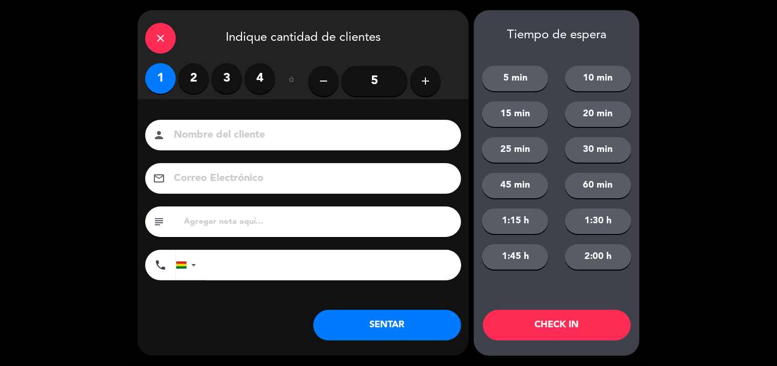
click at [190, 137] on input at bounding box center [310, 135] width 275 height 18
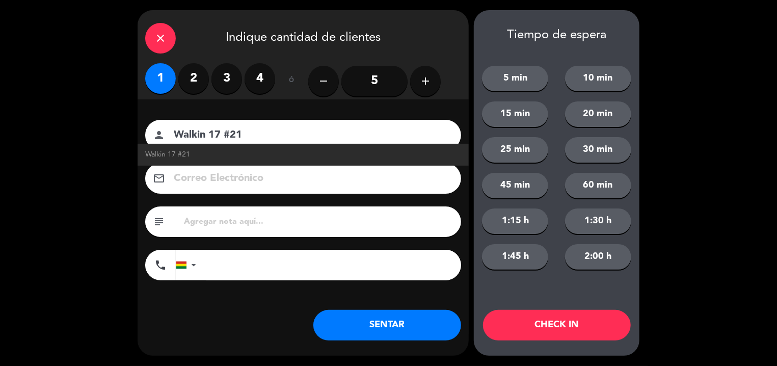
type input "Walkin 17 #21"
click at [343, 313] on button "SENTAR" at bounding box center [387, 325] width 148 height 31
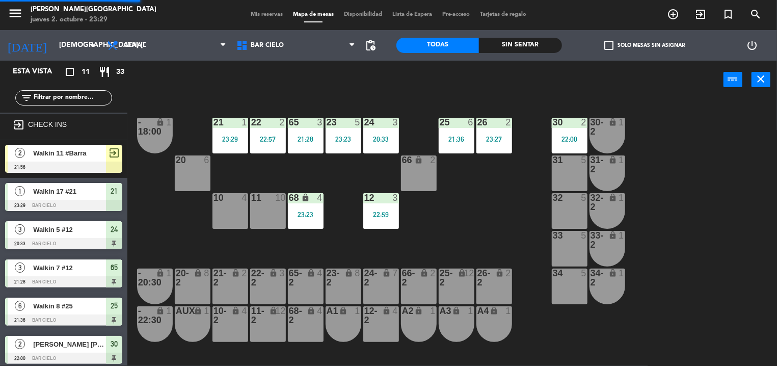
click at [350, 59] on div "Bar Cielo Bar Cielo Bar Cielo" at bounding box center [295, 45] width 129 height 31
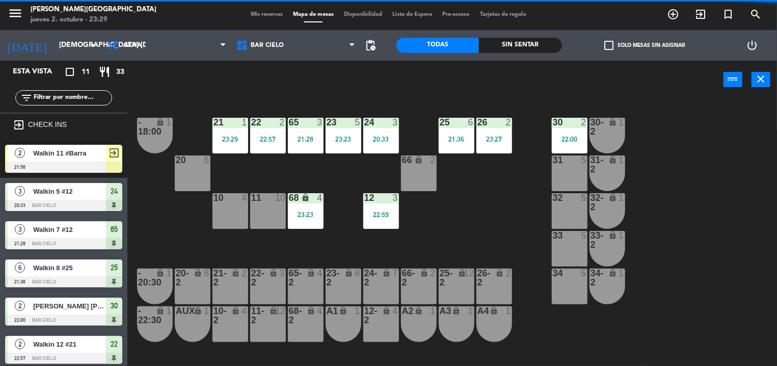
click at [249, 12] on span "Mis reservas" at bounding box center [267, 15] width 42 height 6
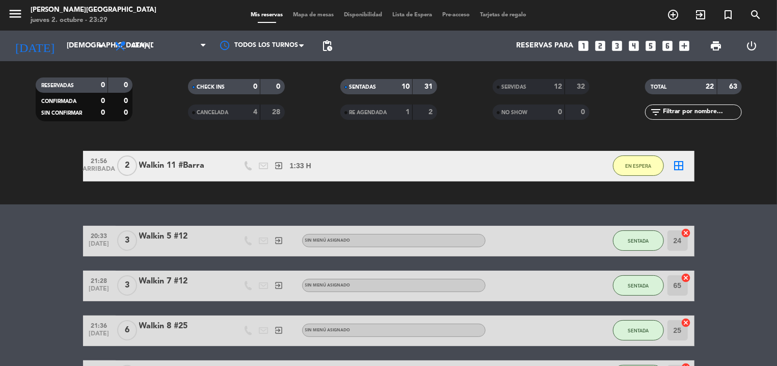
scroll to position [18, 0]
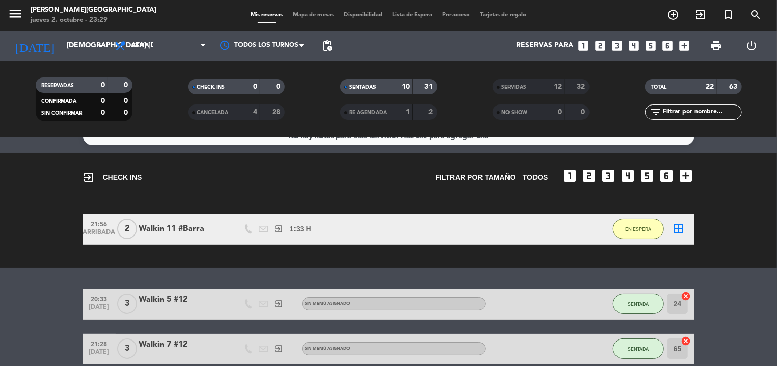
click at [313, 14] on span "Mapa de mesas" at bounding box center [313, 15] width 51 height 6
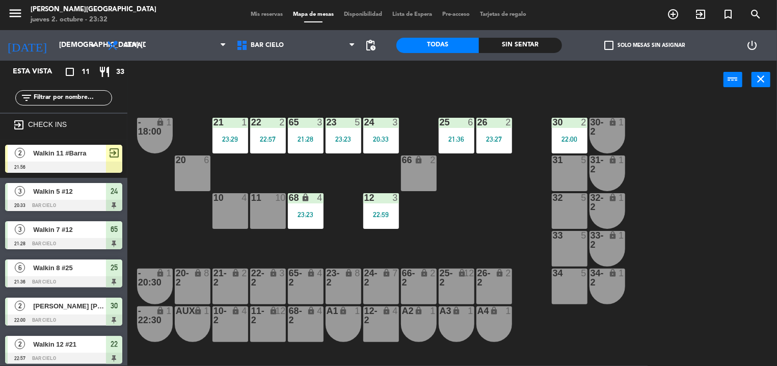
click at [310, 95] on div "power_input close" at bounding box center [425, 80] width 596 height 39
click at [569, 189] on div "31 5" at bounding box center [570, 173] width 36 height 36
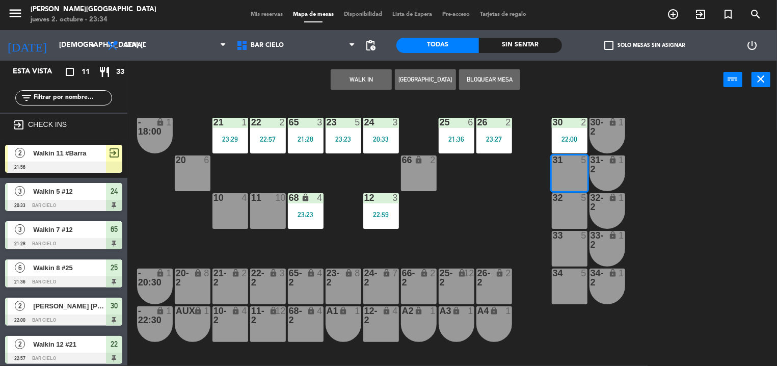
click at [569, 189] on div "31 5" at bounding box center [570, 173] width 36 height 36
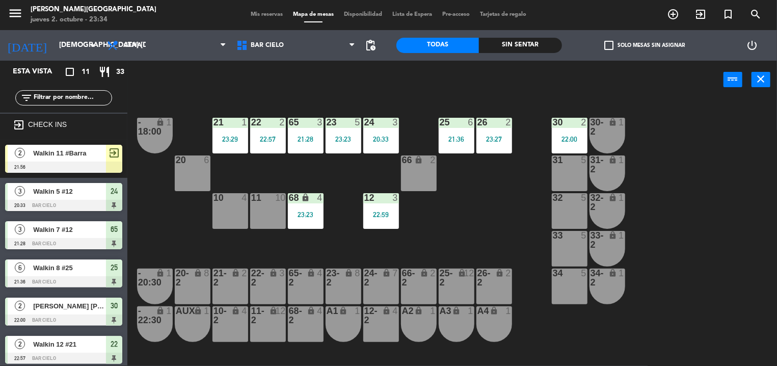
click at [566, 209] on div "32 5" at bounding box center [570, 211] width 36 height 36
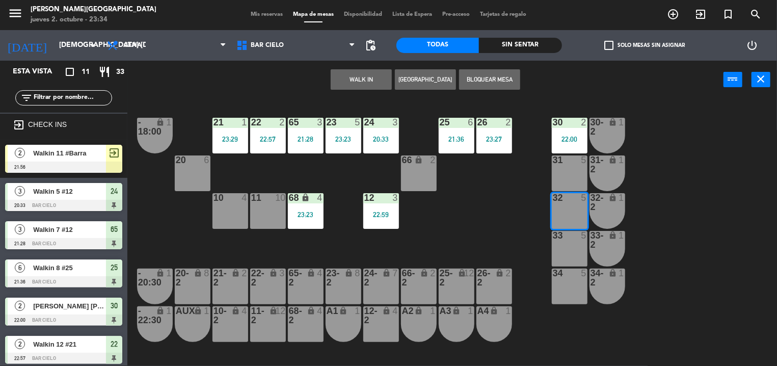
click at [348, 84] on button "WALK IN" at bounding box center [361, 79] width 61 height 20
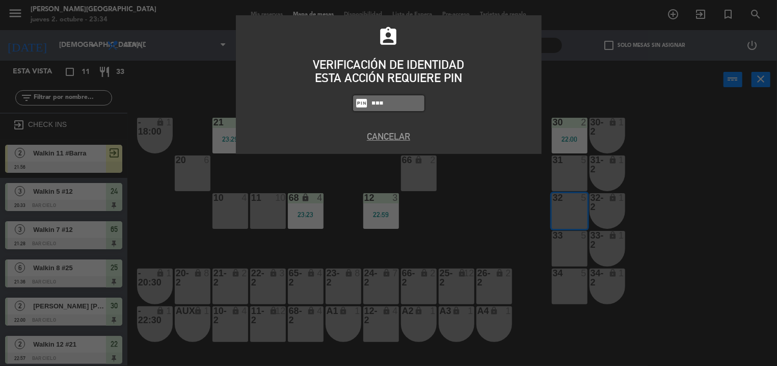
type input "5433"
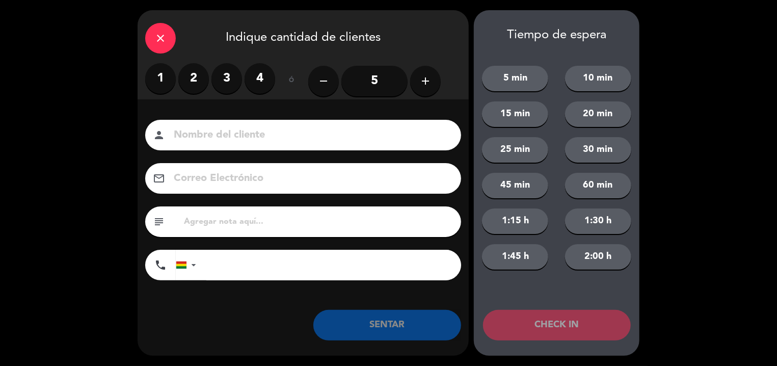
click at [254, 84] on label "4" at bounding box center [260, 78] width 31 height 31
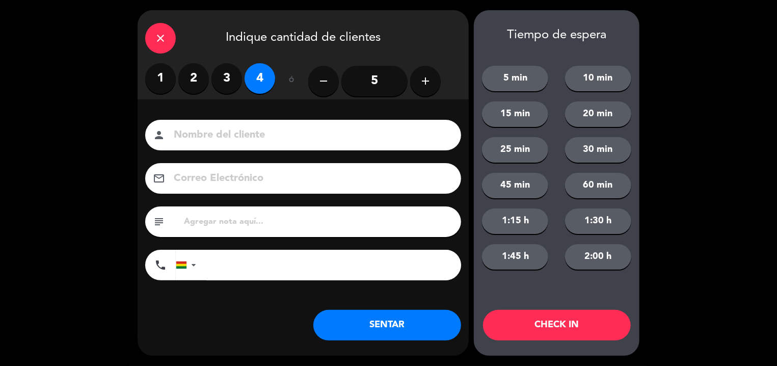
click at [228, 137] on input at bounding box center [310, 135] width 275 height 18
type input "Walkin 18 #32"
click at [377, 331] on button "SENTAR" at bounding box center [387, 325] width 148 height 31
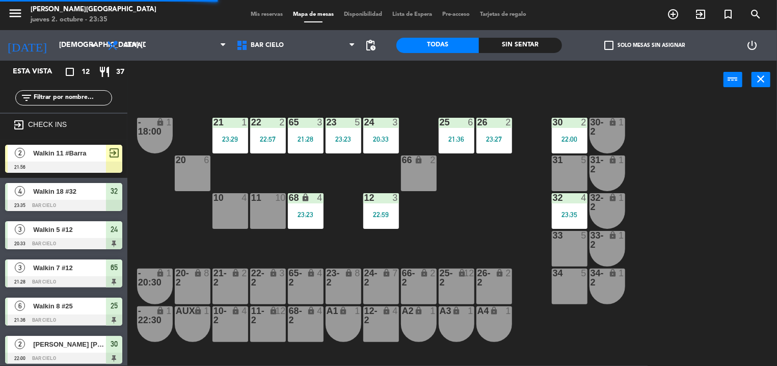
click at [379, 84] on div "power_input close" at bounding box center [425, 80] width 596 height 39
click at [256, 10] on div "menu [PERSON_NAME] jueves 2. octubre - 23:39 Mis reservas Mapa de mesas Disponi…" at bounding box center [388, 14] width 777 height 31
click at [255, 13] on span "Mis reservas" at bounding box center [267, 15] width 42 height 6
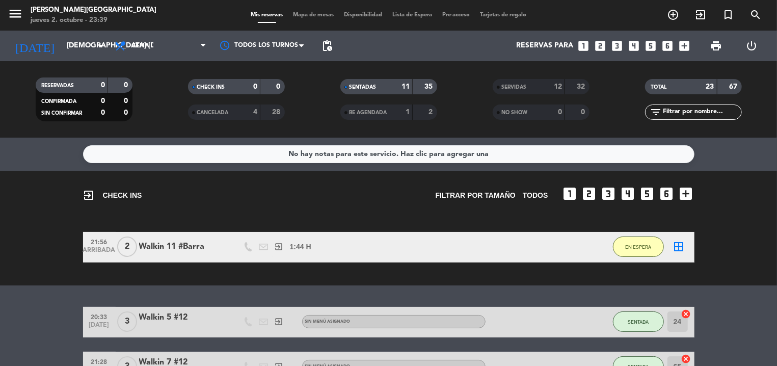
click at [303, 14] on span "Mapa de mesas" at bounding box center [313, 15] width 51 height 6
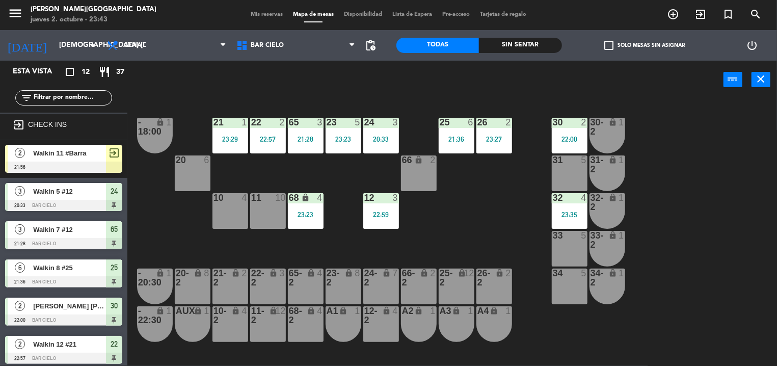
click at [303, 14] on span "Mapa de mesas" at bounding box center [313, 15] width 51 height 6
click at [257, 15] on span "Mis reservas" at bounding box center [267, 15] width 42 height 6
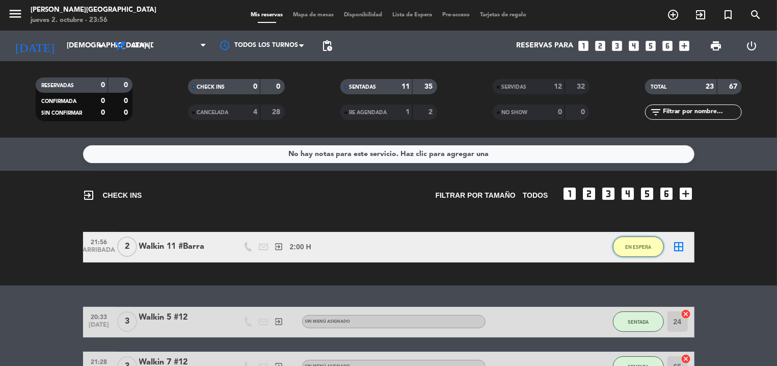
click at [629, 249] on span "EN ESPERA" at bounding box center [638, 247] width 26 height 6
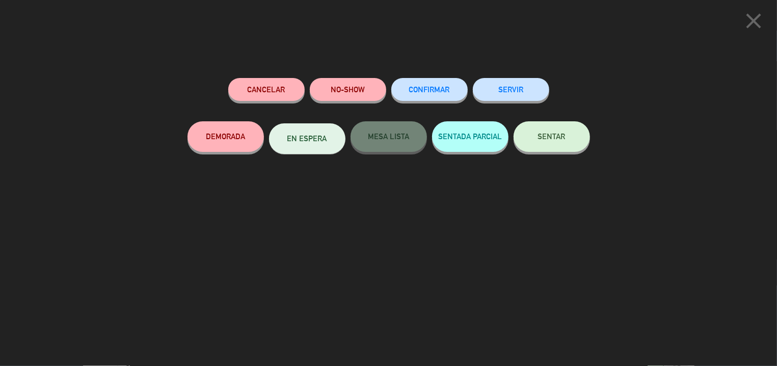
click at [521, 96] on button "SERVIR" at bounding box center [511, 89] width 76 height 23
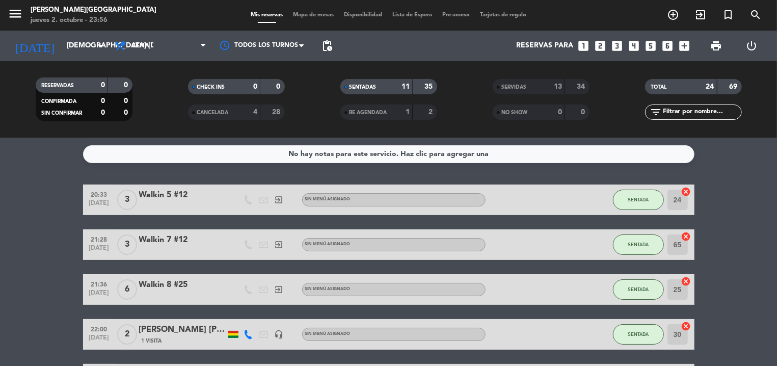
click at [307, 13] on span "Mapa de mesas" at bounding box center [313, 15] width 51 height 6
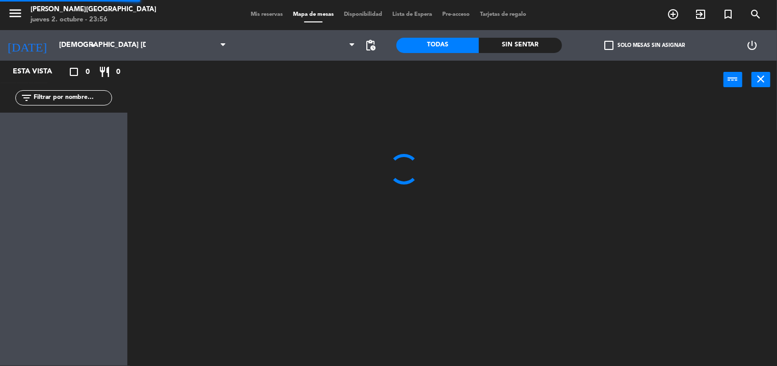
scroll to position [1, 0]
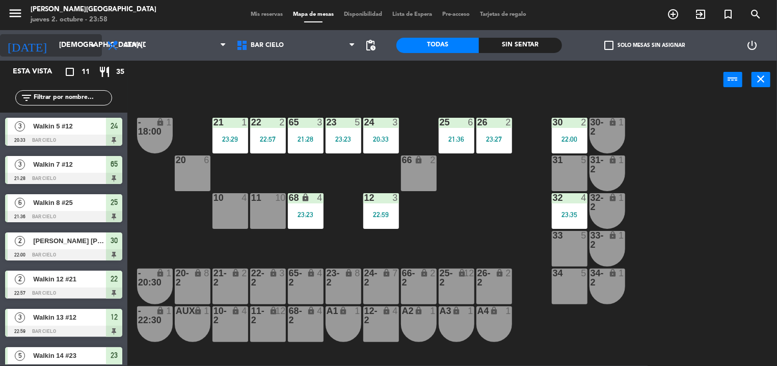
click at [54, 49] on input "[DEMOGRAPHIC_DATA] [DATE]" at bounding box center [102, 45] width 97 height 18
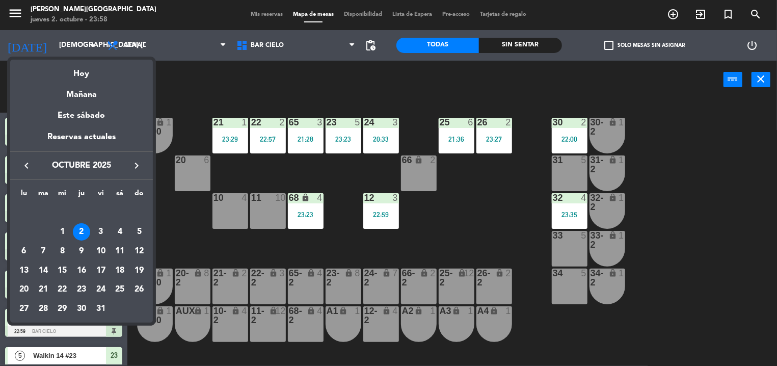
click at [219, 90] on div at bounding box center [388, 183] width 777 height 366
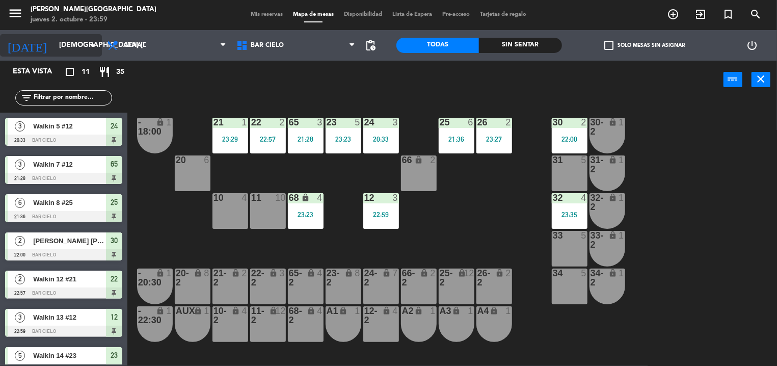
click at [54, 48] on input "[DEMOGRAPHIC_DATA] [DATE]" at bounding box center [102, 45] width 97 height 18
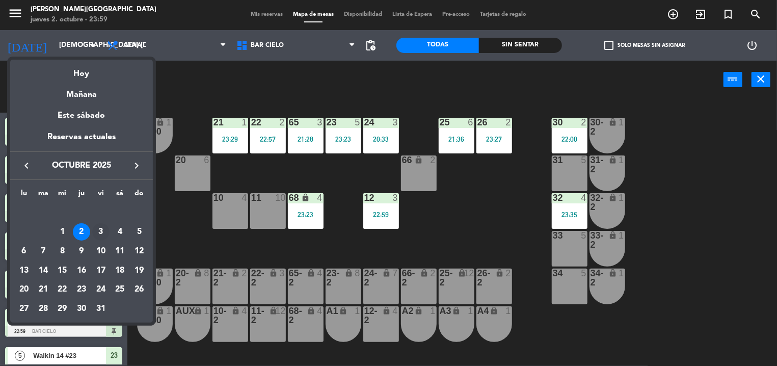
click at [99, 232] on div "3" at bounding box center [100, 231] width 17 height 17
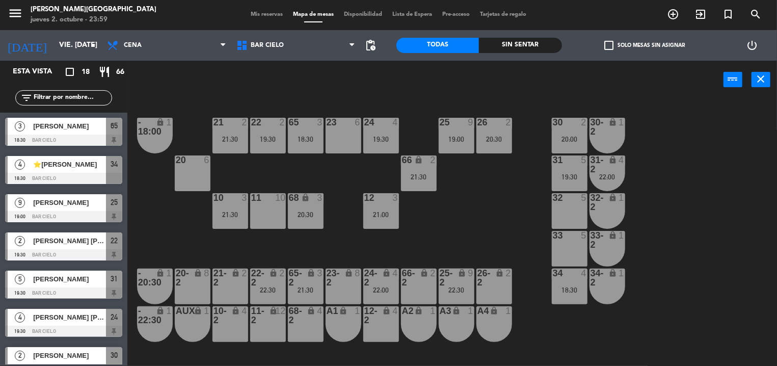
click at [327, 93] on div "power_input close" at bounding box center [425, 80] width 596 height 39
click at [546, 302] on div "21 2 21:30 22 2 19:30 23 6 24 4 19:30 25 9 19:00 26 2 20:30 30 2 20:00 65 3 18:…" at bounding box center [456, 232] width 642 height 267
click at [567, 301] on div "34 4 18:30" at bounding box center [570, 287] width 36 height 36
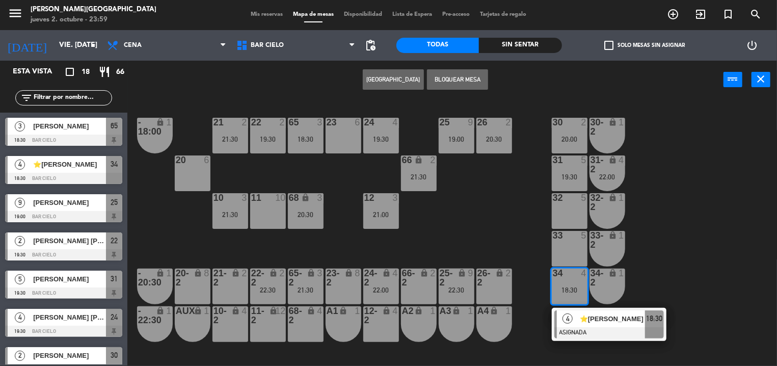
click at [557, 214] on div "32 5" at bounding box center [570, 211] width 36 height 36
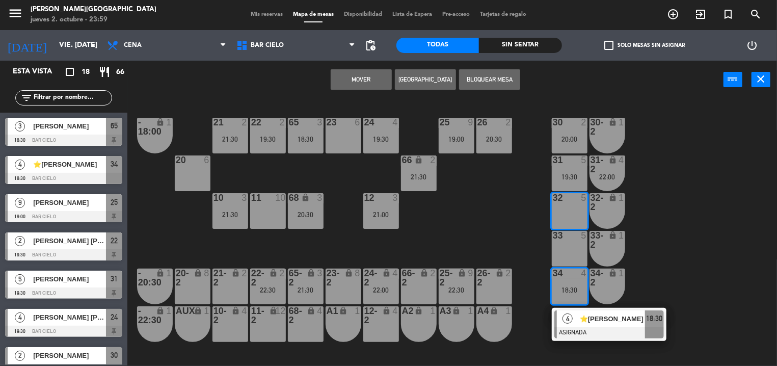
click at [354, 79] on button "Mover" at bounding box center [361, 79] width 61 height 20
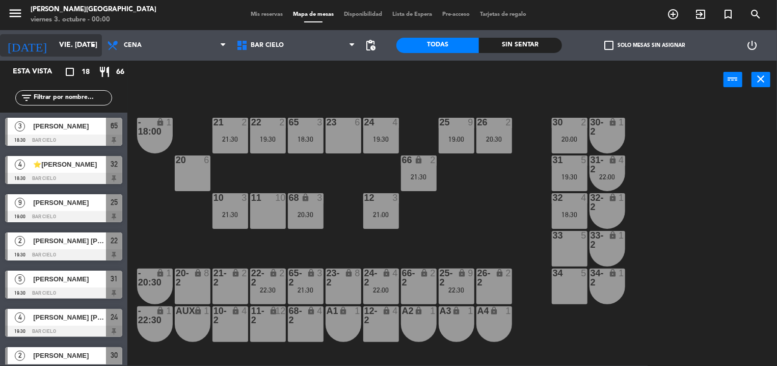
click at [72, 54] on input "vie. [DATE]" at bounding box center [102, 45] width 97 height 18
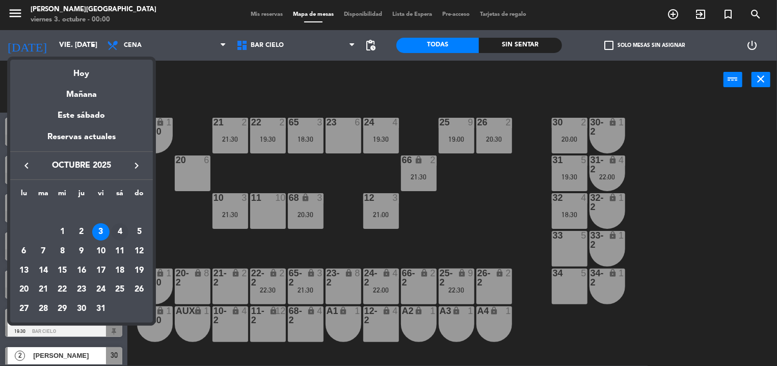
click at [113, 237] on div "4" at bounding box center [119, 231] width 17 height 17
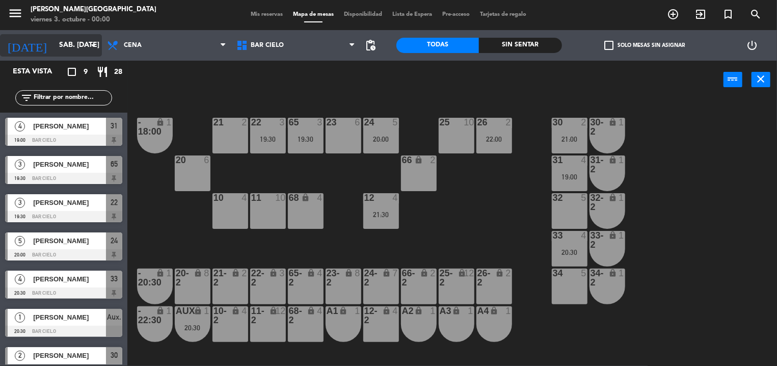
click at [86, 44] on input "sáb. [DATE]" at bounding box center [102, 45] width 97 height 18
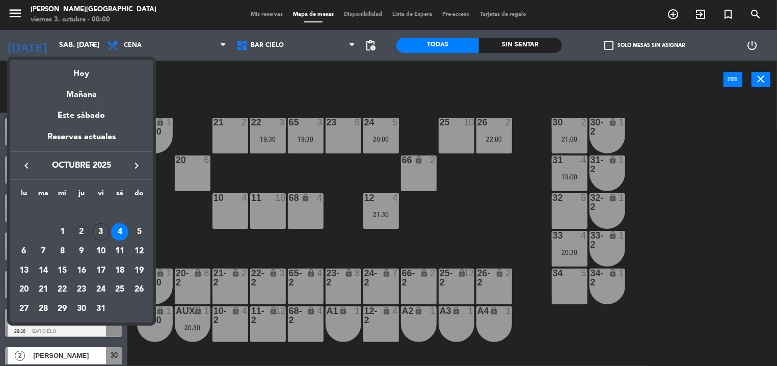
click at [78, 225] on div "2" at bounding box center [81, 231] width 17 height 17
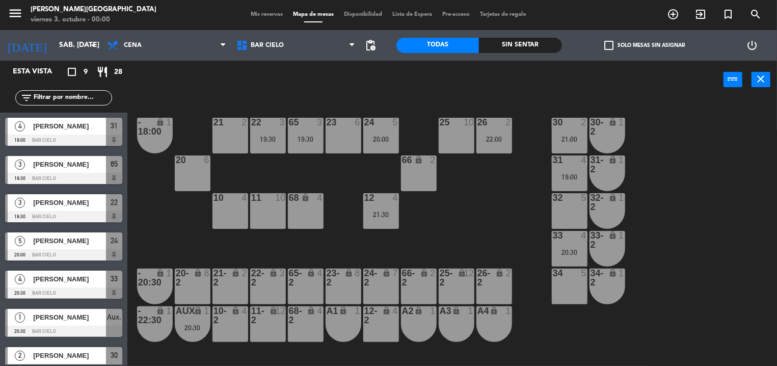
type input "[DEMOGRAPHIC_DATA] [DATE]"
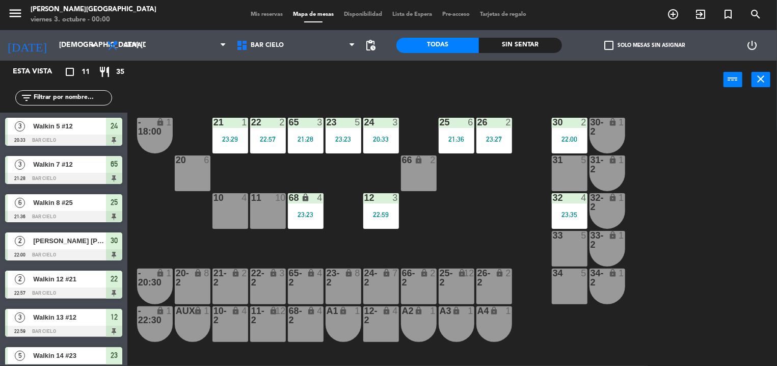
click at [379, 98] on div "power_input close" at bounding box center [425, 80] width 596 height 39
click at [450, 113] on div "21 1 23:29 22 2 22:57 23 5 23:23 24 3 20:33 25 6 21:36 26 2 23:27 30 2 22:00 65…" at bounding box center [456, 232] width 642 height 267
click at [449, 152] on div "25 6 21:36" at bounding box center [457, 136] width 36 height 36
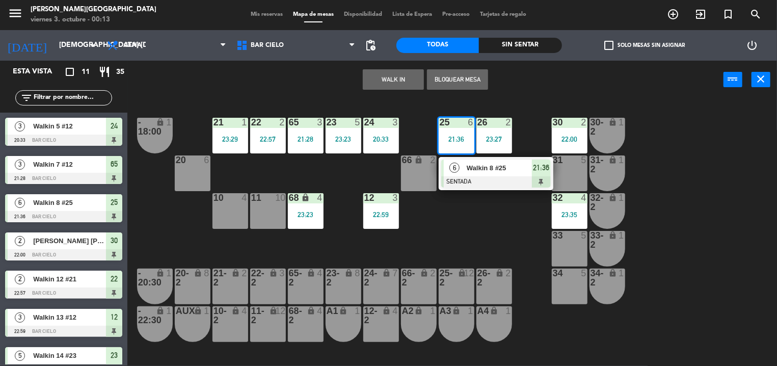
click at [474, 175] on div "Walkin 8 #25" at bounding box center [499, 167] width 66 height 17
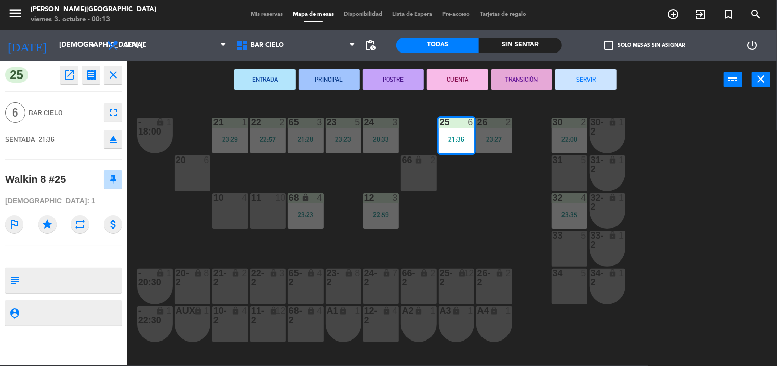
click at [563, 83] on button "SERVIR" at bounding box center [585, 79] width 61 height 20
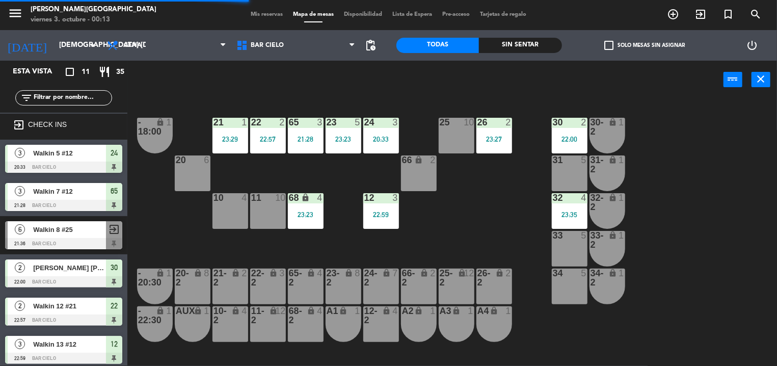
click at [369, 135] on div "24 3 20:33" at bounding box center [381, 136] width 36 height 36
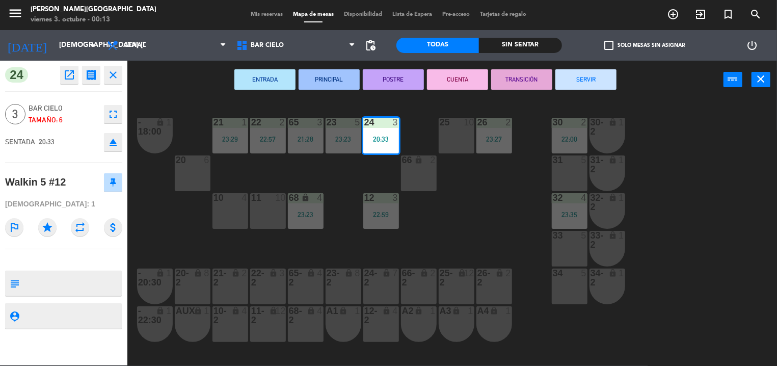
click at [565, 79] on button "SERVIR" at bounding box center [585, 79] width 61 height 20
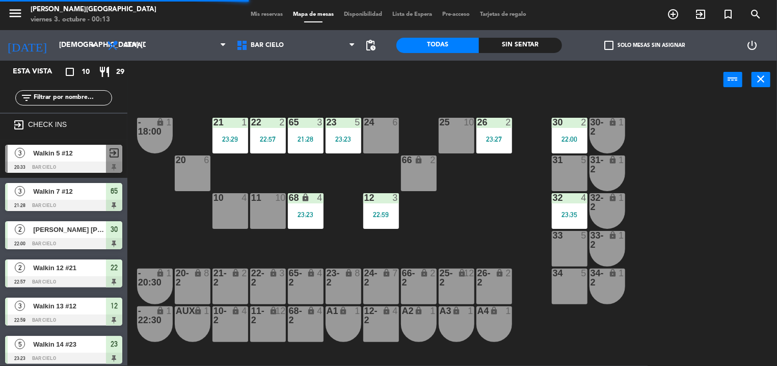
click at [352, 125] on div "5" at bounding box center [360, 122] width 17 height 9
